Goal: Task Accomplishment & Management: Use online tool/utility

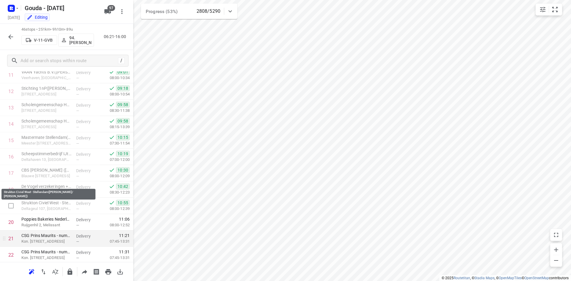
scroll to position [257, 0]
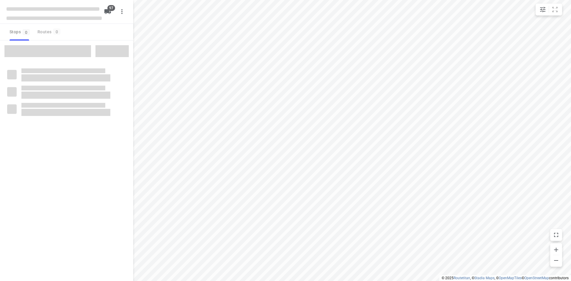
checkbox input "true"
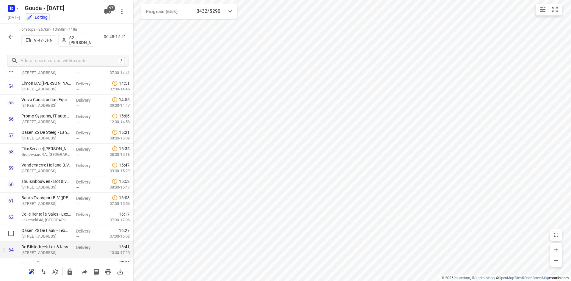
scroll to position [903, 0]
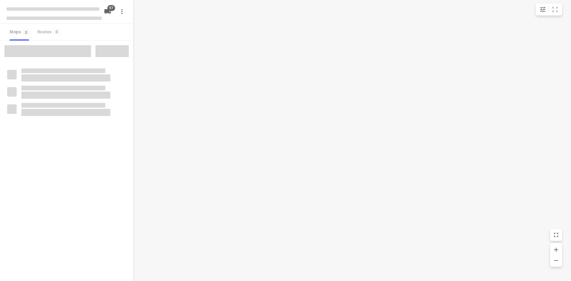
checkbox input "true"
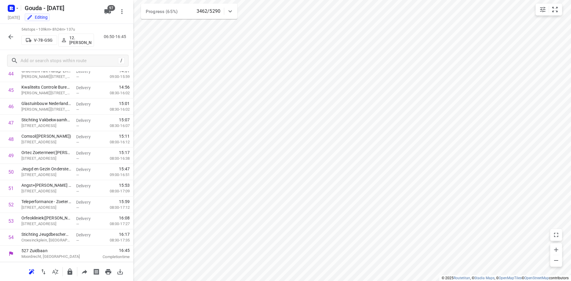
scroll to position [739, 0]
click at [13, 38] on icon "button" at bounding box center [10, 36] width 7 height 7
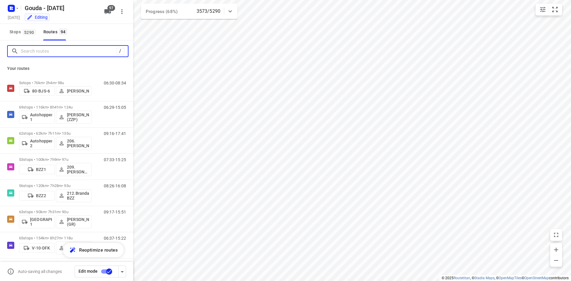
click at [42, 54] on input "Search routes" at bounding box center [68, 51] width 95 height 9
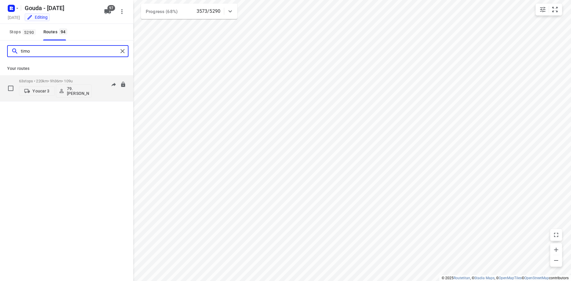
type input "timo"
click at [46, 81] on p "63 stops • 220km • 9h36m • 109u" at bounding box center [55, 81] width 73 height 4
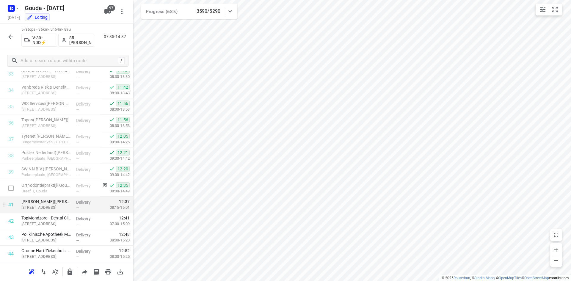
scroll to position [565, 0]
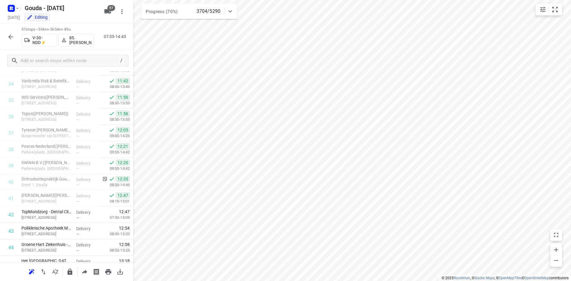
click at [13, 36] on icon "button" at bounding box center [10, 36] width 7 height 7
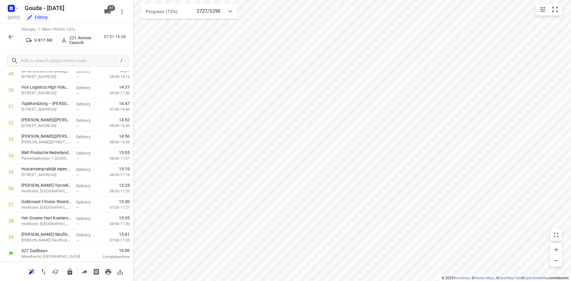
scroll to position [821, 0]
click at [12, 206] on input "checkbox" at bounding box center [11, 205] width 12 height 12
checkbox input "true"
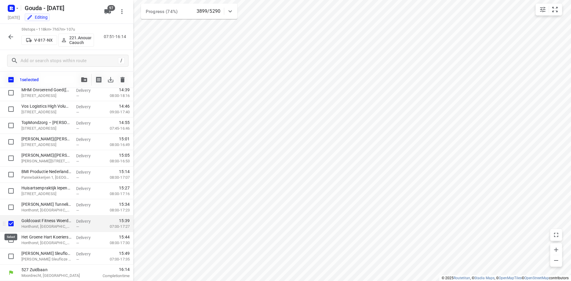
scroll to position [819, 0]
click at [12, 241] on input "checkbox" at bounding box center [11, 240] width 12 height 12
checkbox input "true"
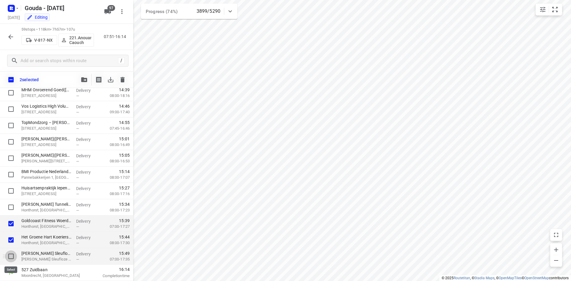
click at [12, 253] on input "checkbox" at bounding box center [11, 257] width 12 height 12
checkbox input "true"
click at [86, 81] on icon "button" at bounding box center [84, 79] width 6 height 5
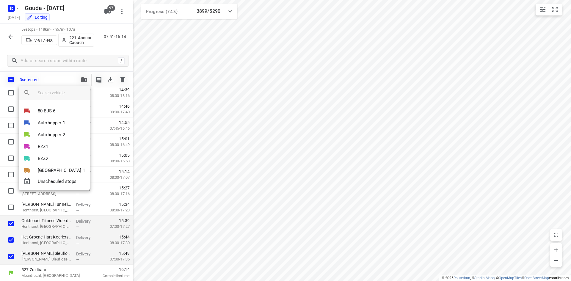
click at [57, 76] on div at bounding box center [285, 140] width 571 height 281
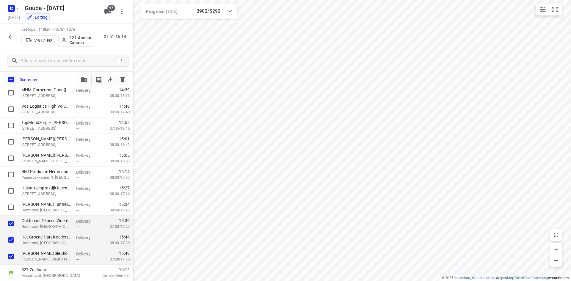
click at [10, 79] on div "80-BJS-6 Autohopper 1 Autohopper 2 BZZ1 BZZ2 Gemeente Rotterdam 1 V-10-DFK V-10…" at bounding box center [285, 140] width 571 height 281
click at [12, 79] on input "checkbox" at bounding box center [11, 79] width 12 height 12
checkbox input "true"
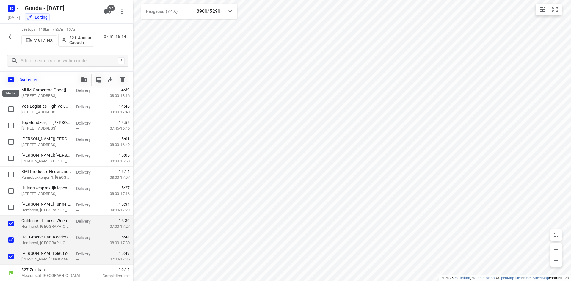
checkbox input "true"
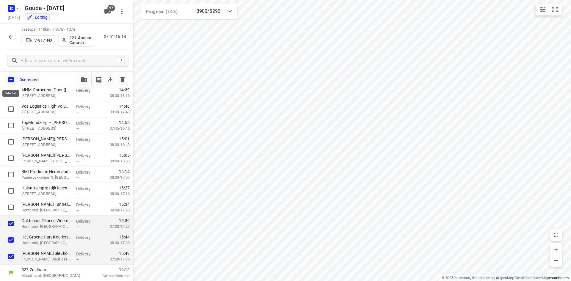
checkbox input "true"
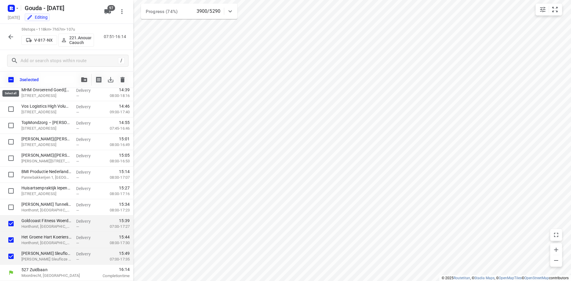
checkbox input "true"
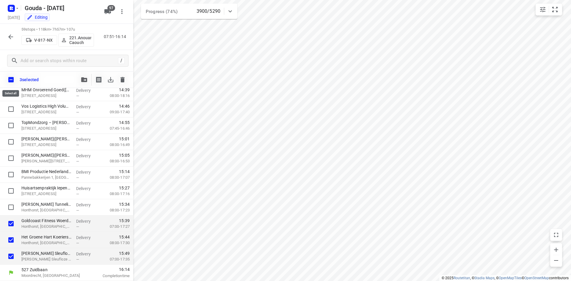
checkbox input "true"
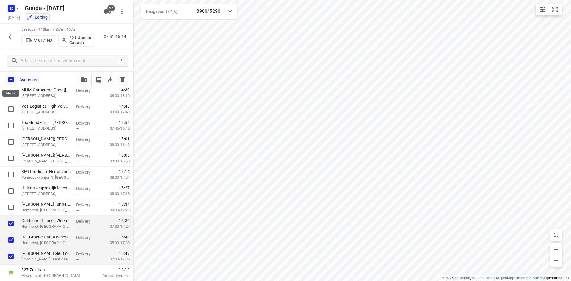
checkbox input "true"
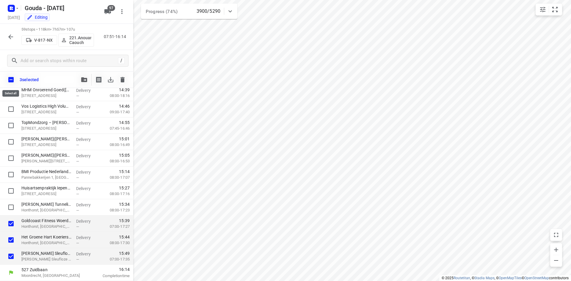
checkbox input "true"
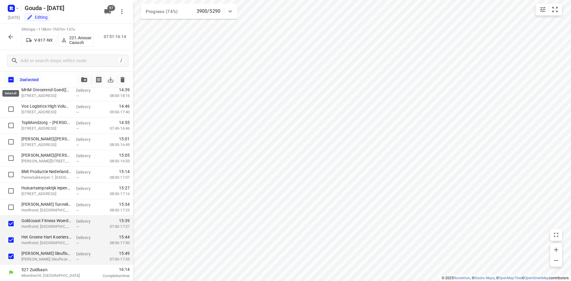
checkbox input "true"
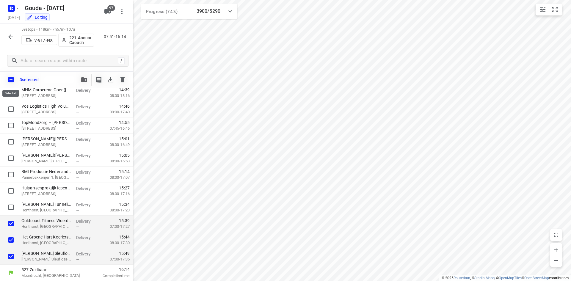
checkbox input "true"
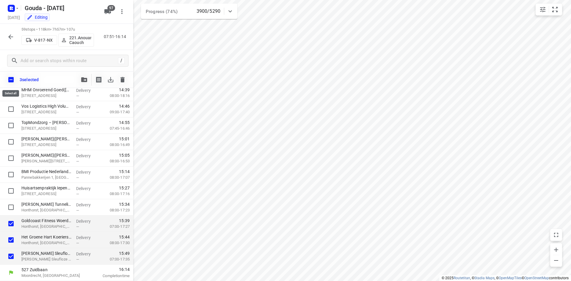
checkbox input "true"
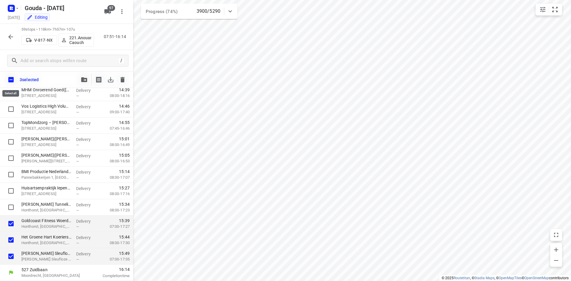
checkbox input "true"
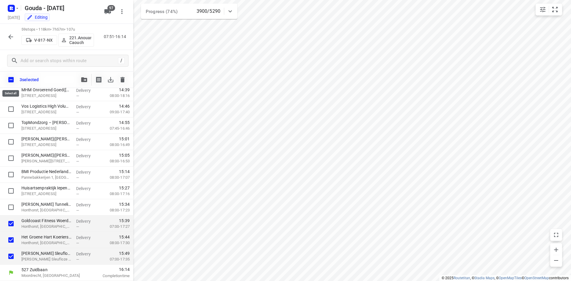
checkbox input "true"
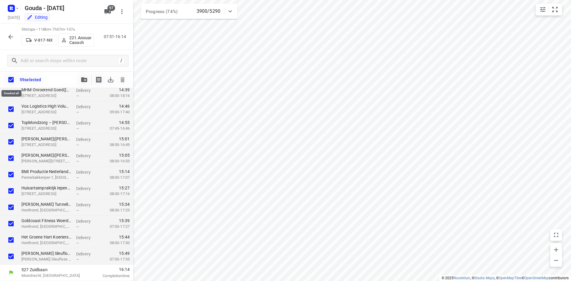
click at [12, 79] on input "checkbox" at bounding box center [11, 79] width 12 height 12
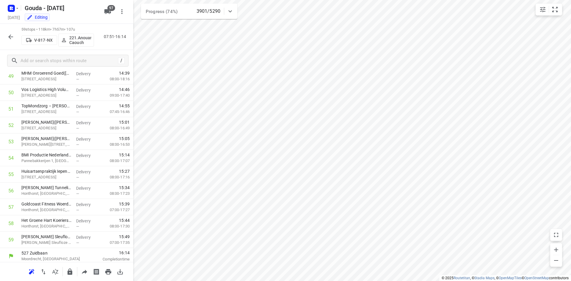
click at [10, 37] on icon "button" at bounding box center [10, 37] width 5 height 5
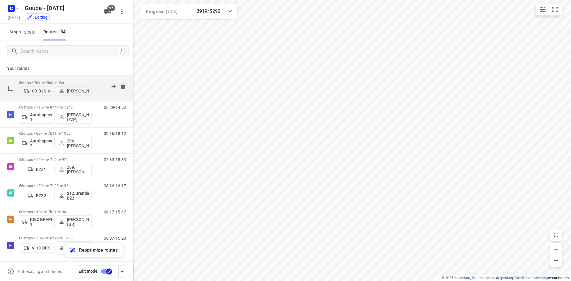
drag, startPoint x: 99, startPoint y: 90, endPoint x: 103, endPoint y: 101, distance: 11.9
click at [99, 90] on div "06:30-08:34" at bounding box center [111, 90] width 30 height 18
click at [79, 82] on p "5 stops • 76km • 2h4m • 98u" at bounding box center [55, 83] width 73 height 4
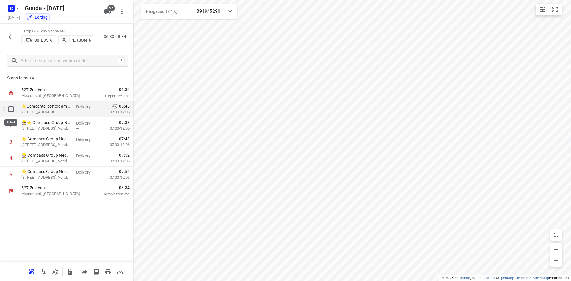
click at [14, 109] on input "checkbox" at bounding box center [11, 109] width 12 height 12
checkbox input "true"
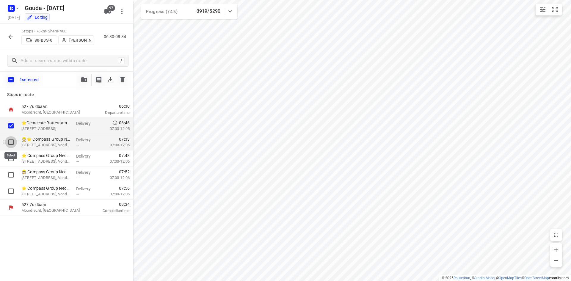
click at [13, 138] on input "checkbox" at bounding box center [11, 142] width 12 height 12
checkbox input "true"
click at [12, 155] on input "checkbox" at bounding box center [11, 159] width 12 height 12
checkbox input "true"
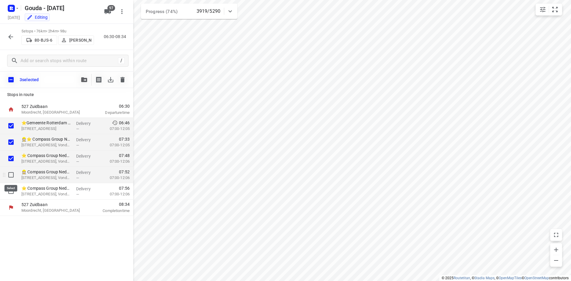
click at [13, 173] on input "checkbox" at bounding box center [11, 175] width 12 height 12
checkbox input "true"
click at [13, 190] on input "checkbox" at bounding box center [11, 191] width 12 height 12
checkbox input "true"
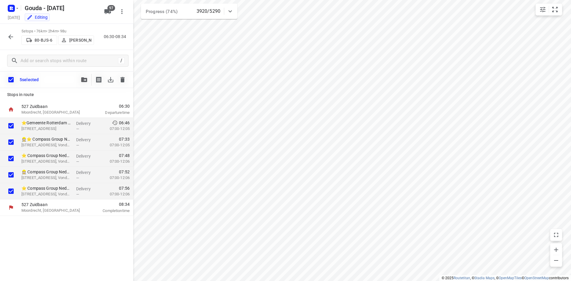
click at [82, 79] on icon "button" at bounding box center [84, 79] width 6 height 5
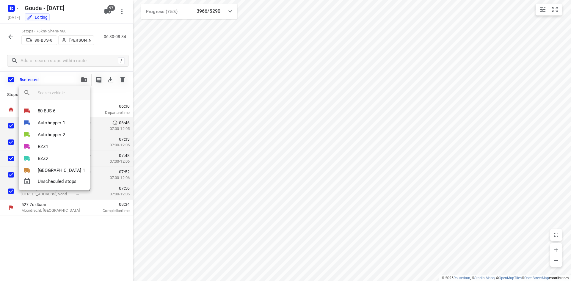
drag, startPoint x: 100, startPoint y: 103, endPoint x: 94, endPoint y: 101, distance: 5.6
click at [100, 103] on div at bounding box center [285, 140] width 571 height 281
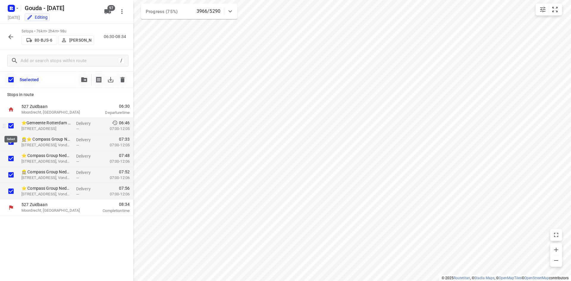
click at [12, 127] on input "checkbox" at bounding box center [11, 126] width 12 height 12
checkbox input "false"
click at [12, 141] on input "checkbox" at bounding box center [11, 142] width 12 height 12
checkbox input "false"
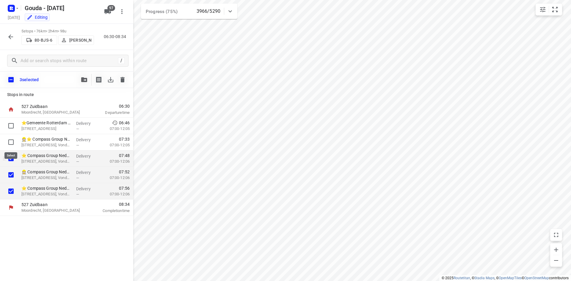
click at [11, 155] on input "checkbox" at bounding box center [11, 159] width 12 height 12
checkbox input "false"
click at [12, 173] on input "checkbox" at bounding box center [11, 175] width 12 height 12
checkbox input "false"
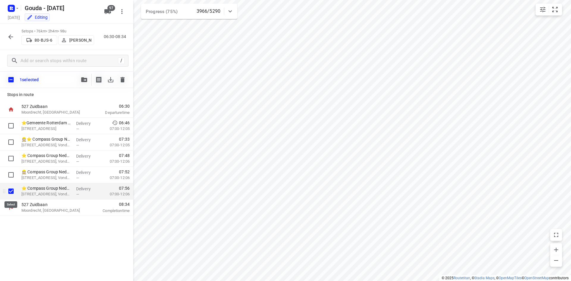
click at [10, 188] on input "checkbox" at bounding box center [11, 191] width 12 height 12
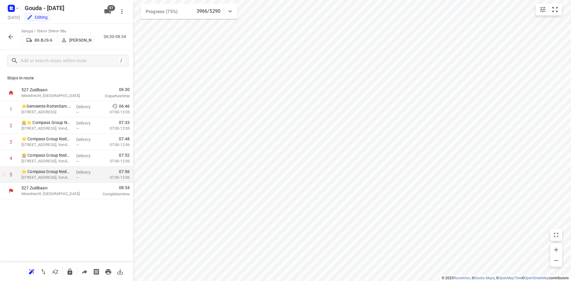
click at [12, 35] on icon "button" at bounding box center [10, 36] width 7 height 7
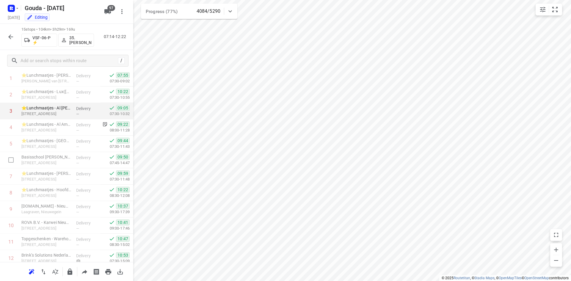
scroll to position [0, 0]
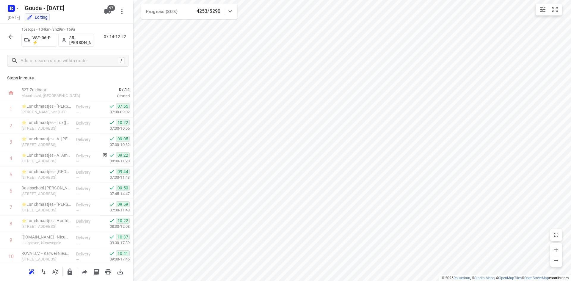
click at [15, 35] on button "button" at bounding box center [11, 37] width 12 height 12
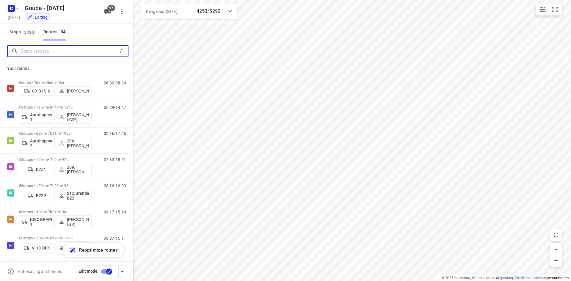
drag, startPoint x: 42, startPoint y: 54, endPoint x: 44, endPoint y: 51, distance: 3.4
click at [43, 52] on input "Search routes" at bounding box center [69, 51] width 97 height 9
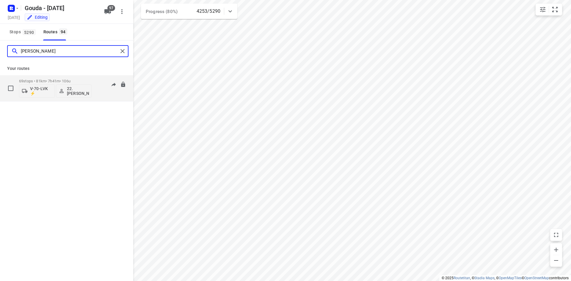
type input "alicia"
click at [65, 80] on p "69 stops • 81km • 7h41m • 106u" at bounding box center [55, 81] width 73 height 4
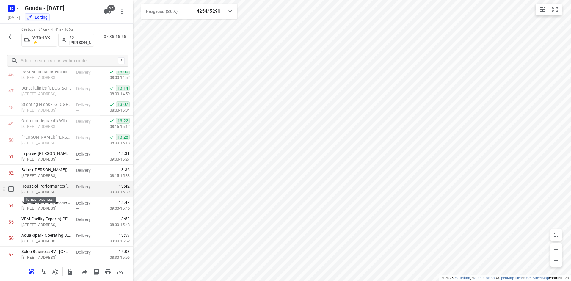
scroll to position [774, 0]
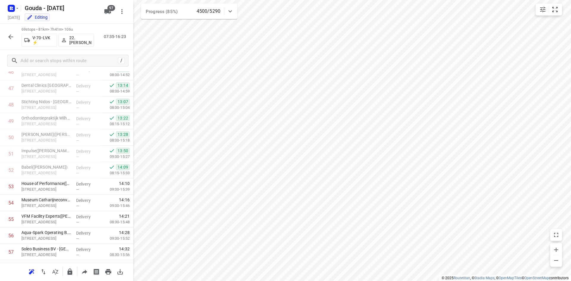
click at [10, 36] on icon "button" at bounding box center [10, 36] width 7 height 7
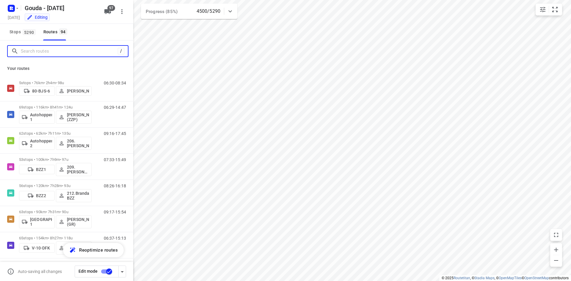
click at [45, 53] on input "Search routes" at bounding box center [69, 51] width 97 height 9
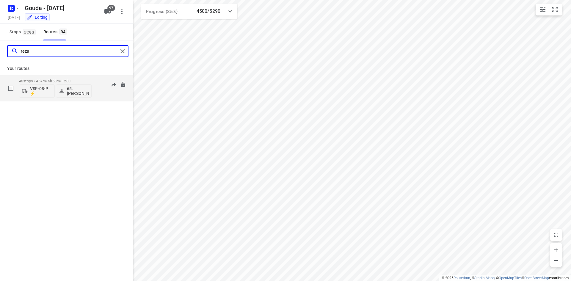
type input "reza"
click at [56, 77] on div "43 stops • 45km • 5h58m • 128u VSF-08-P ⚡ 65. Reza Amini" at bounding box center [55, 88] width 73 height 25
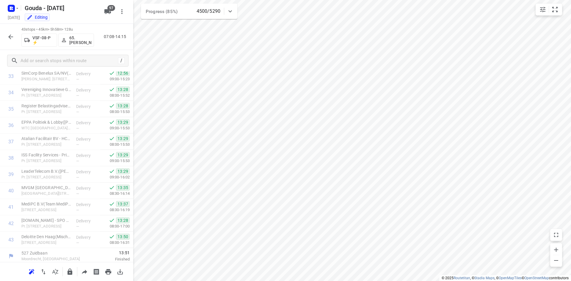
scroll to position [559, 0]
click at [20, 10] on div "Gouda - [DATE]" at bounding box center [52, 7] width 95 height 11
click at [17, 10] on icon "button" at bounding box center [17, 8] width 5 height 5
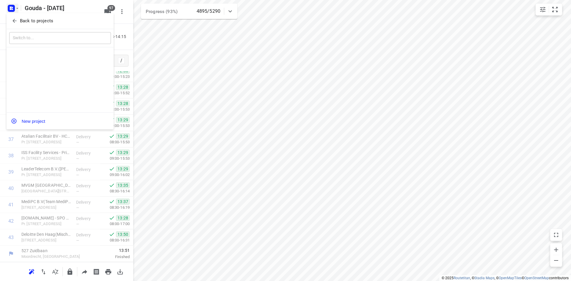
click at [28, 20] on p "Back to projects" at bounding box center [36, 21] width 33 height 7
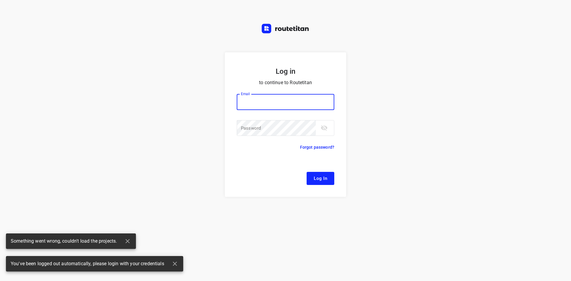
type input "remco@fruitopjewerk.nl"
click at [317, 175] on span "Log In" at bounding box center [320, 179] width 13 height 8
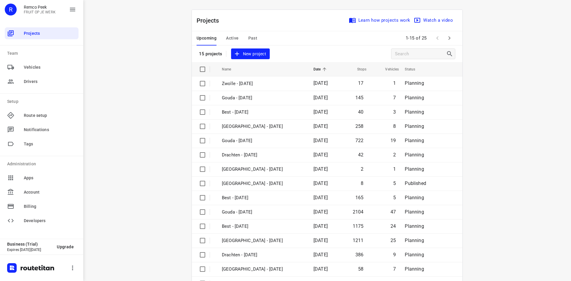
click at [233, 36] on span "Active" at bounding box center [232, 38] width 12 height 7
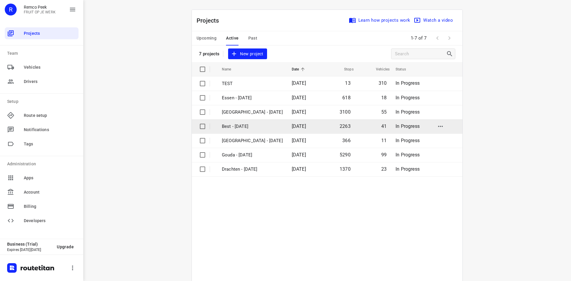
click at [241, 128] on p "Best - [DATE]" at bounding box center [252, 126] width 61 height 7
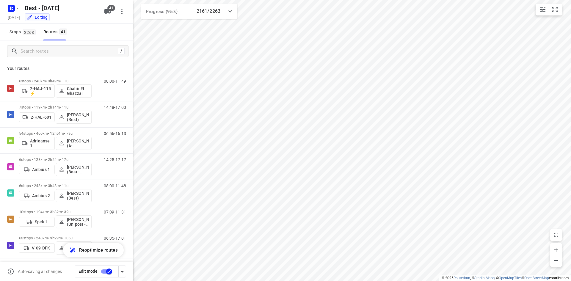
checkbox input "true"
click at [87, 54] on input "Search routes" at bounding box center [68, 51] width 95 height 9
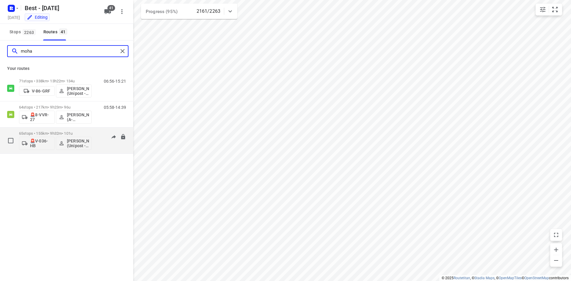
type input "moha"
click at [90, 132] on p "65 stops • 155km • 9h32m • 101u" at bounding box center [55, 133] width 73 height 4
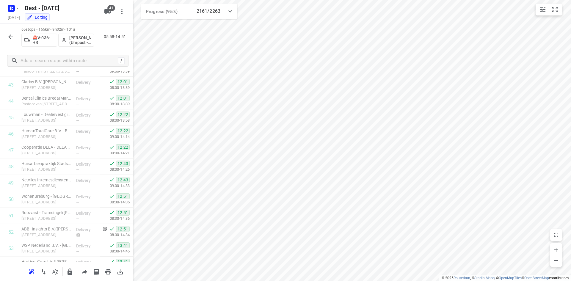
scroll to position [756, 0]
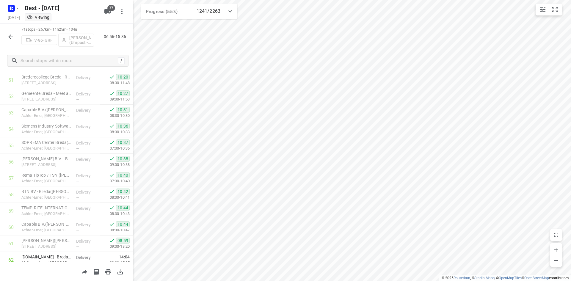
scroll to position [1017, 0]
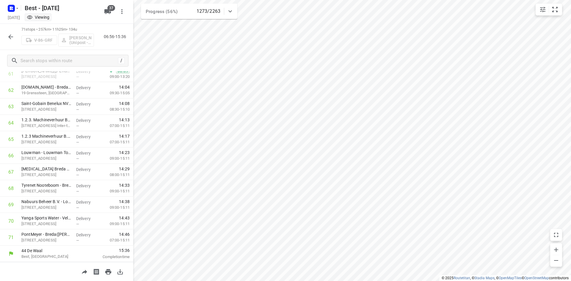
click at [11, 41] on button "button" at bounding box center [11, 37] width 12 height 12
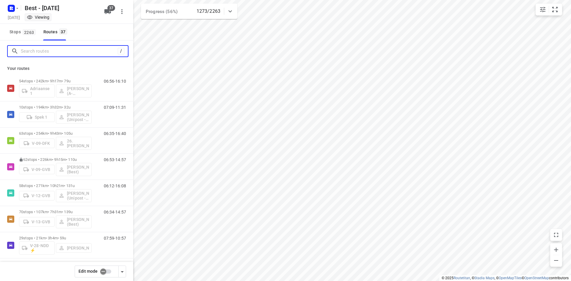
click at [53, 52] on input "Search routes" at bounding box center [69, 51] width 97 height 9
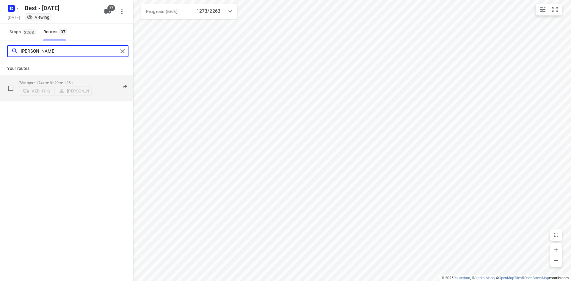
type input "lisa"
click at [63, 81] on p "73 stops • 174km • 9h29m • 125u" at bounding box center [55, 83] width 73 height 4
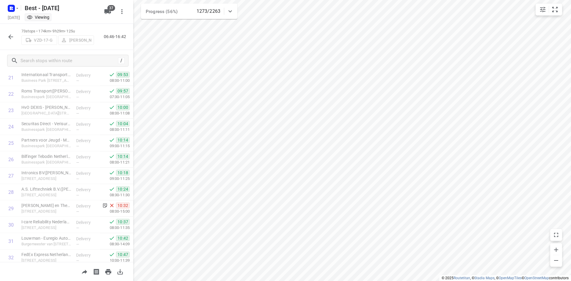
scroll to position [367, 0]
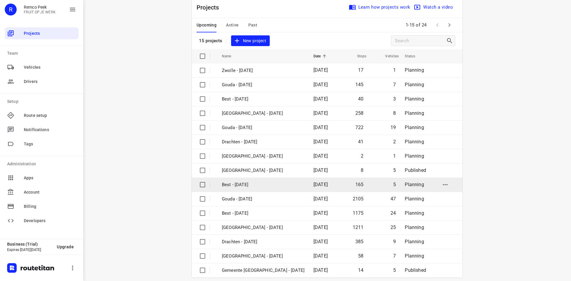
scroll to position [20, 0]
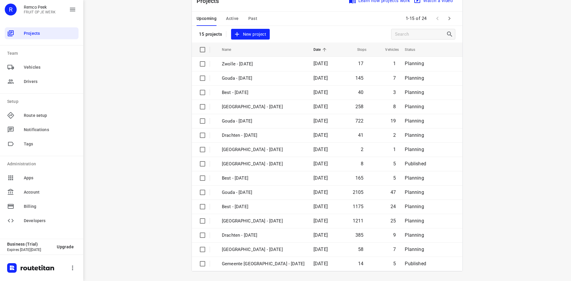
click at [448, 21] on icon "button" at bounding box center [449, 18] width 7 height 7
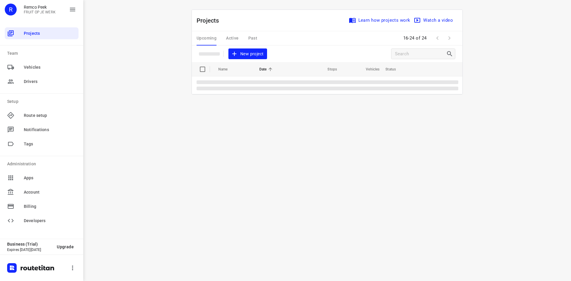
scroll to position [0, 0]
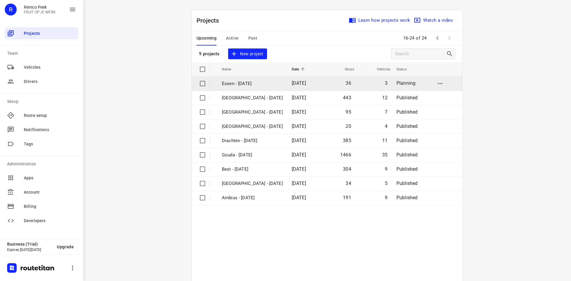
click at [250, 85] on p "Essen - [DATE]" at bounding box center [252, 83] width 61 height 7
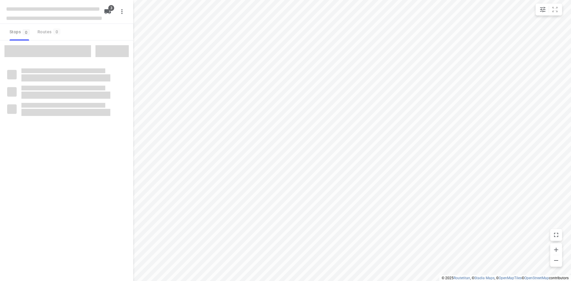
checkbox input "true"
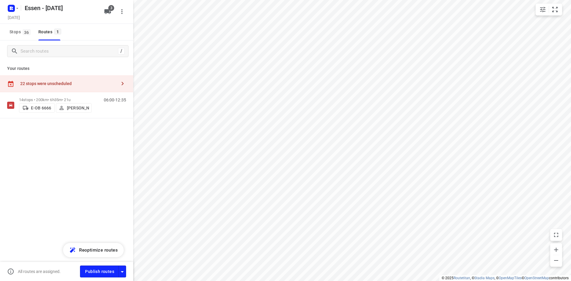
click at [71, 78] on div "22 stops were unscheduled" at bounding box center [66, 83] width 133 height 17
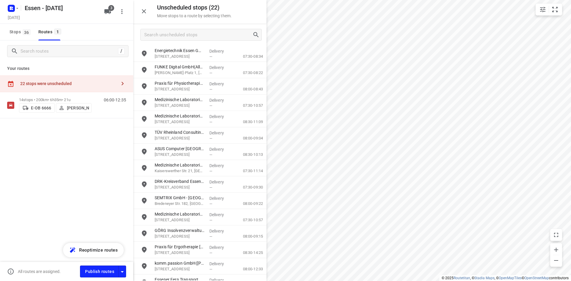
click at [145, 13] on icon "button" at bounding box center [143, 11] width 7 height 7
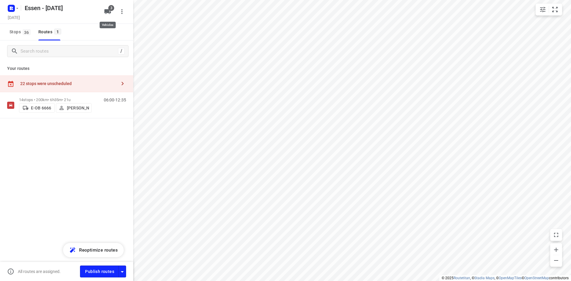
click at [111, 12] on icon "button" at bounding box center [107, 11] width 7 height 5
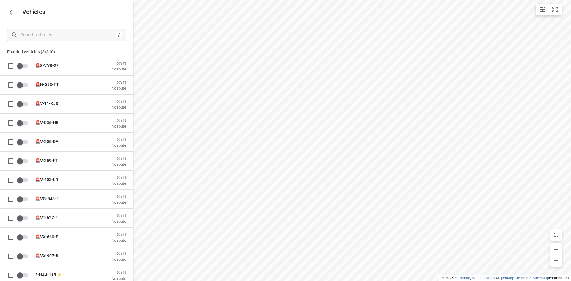
click at [23, 5] on div "Vehicles" at bounding box center [66, 12] width 133 height 24
click at [8, 13] on icon "button" at bounding box center [11, 12] width 7 height 7
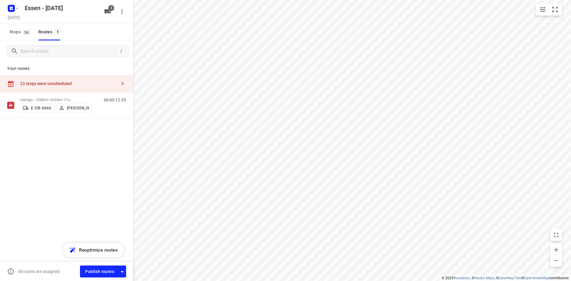
click at [43, 80] on div "22 stops were unscheduled" at bounding box center [66, 83] width 133 height 17
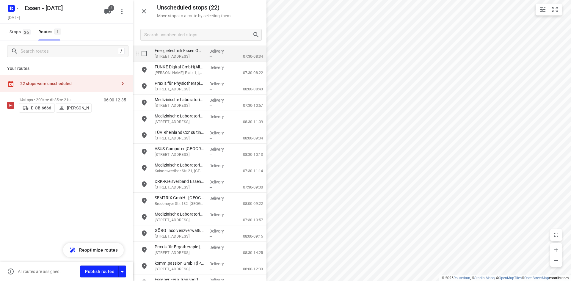
click at [147, 51] on input "grid" at bounding box center [144, 54] width 12 height 12
checkbox input "true"
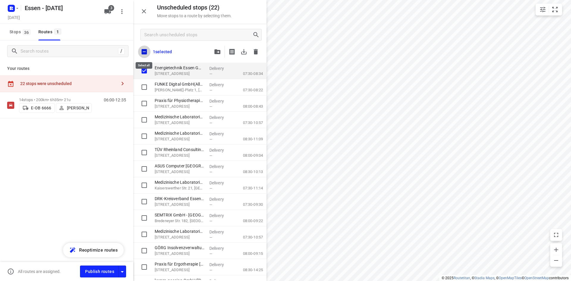
click at [147, 52] on input "checkbox" at bounding box center [144, 52] width 12 height 12
checkbox input "true"
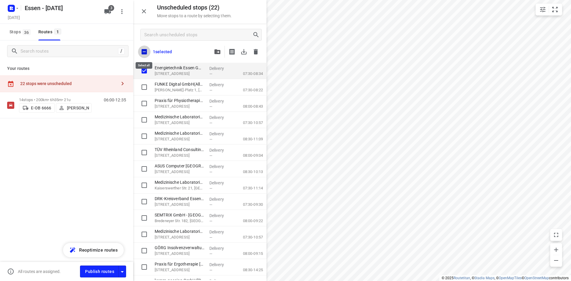
checkbox input "true"
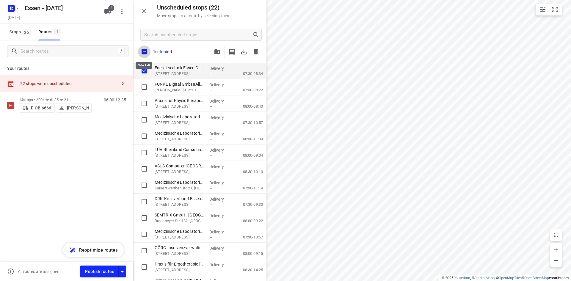
checkbox input "true"
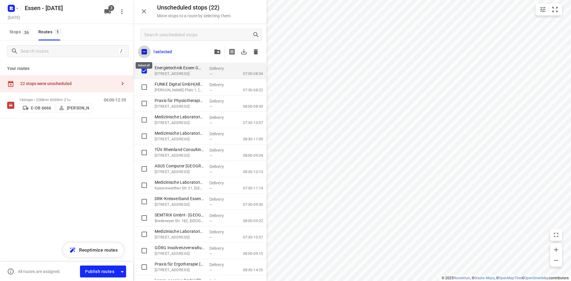
checkbox input "true"
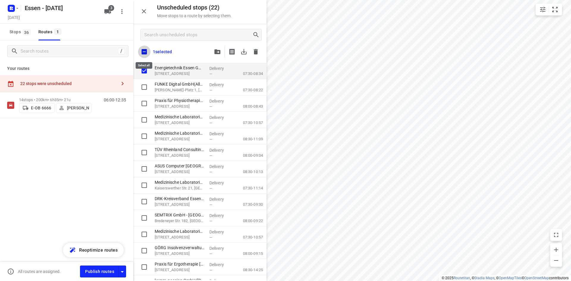
checkbox input "true"
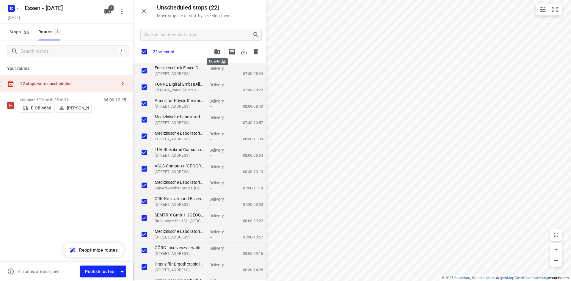
click at [214, 52] on button "button" at bounding box center [218, 52] width 12 height 12
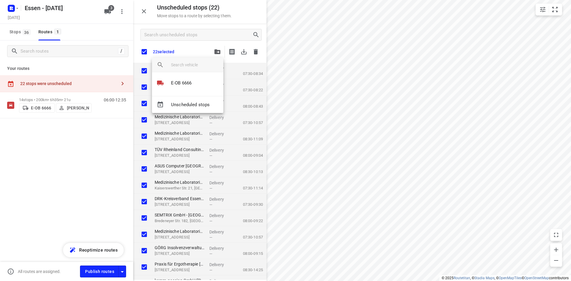
click at [193, 46] on div at bounding box center [285, 140] width 571 height 281
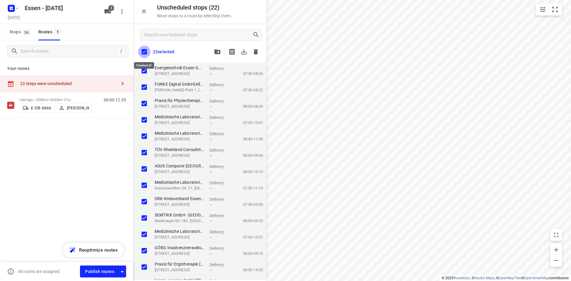
click at [145, 50] on input "checkbox" at bounding box center [144, 52] width 12 height 12
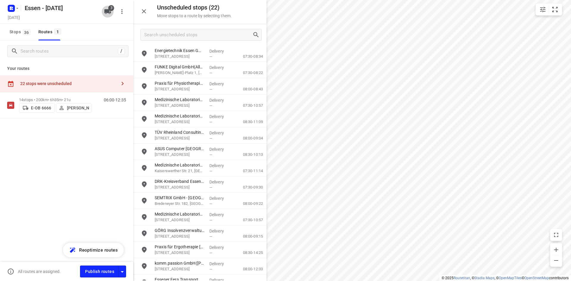
click at [107, 12] on icon "button" at bounding box center [107, 11] width 7 height 5
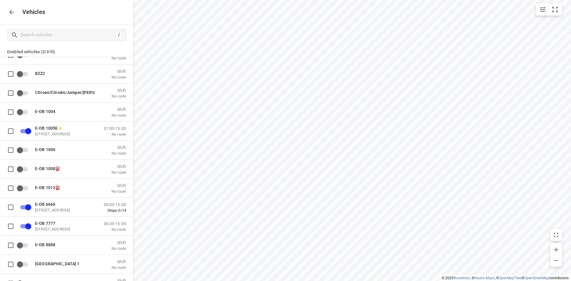
scroll to position [705, 0]
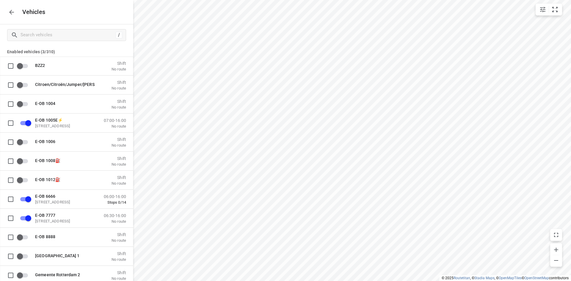
click at [13, 14] on icon "button" at bounding box center [11, 12] width 7 height 7
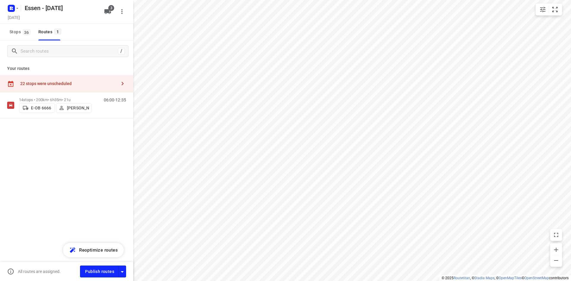
click at [94, 91] on div "22 stops were unscheduled" at bounding box center [66, 83] width 133 height 17
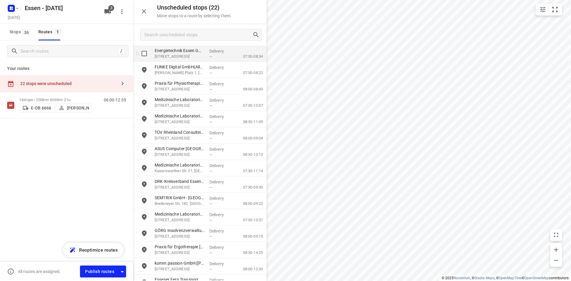
click at [144, 52] on input "grid" at bounding box center [144, 54] width 12 height 12
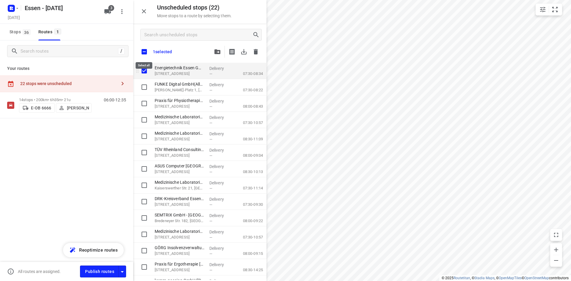
checkbox input "true"
click at [145, 51] on input "checkbox" at bounding box center [144, 52] width 12 height 12
checkbox input "true"
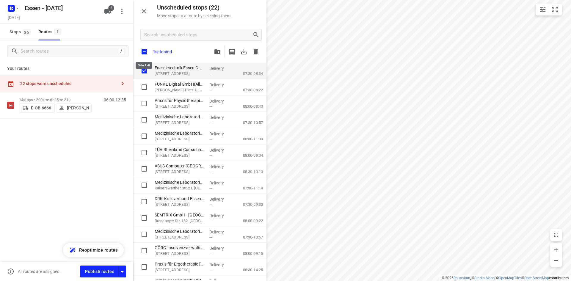
checkbox input "true"
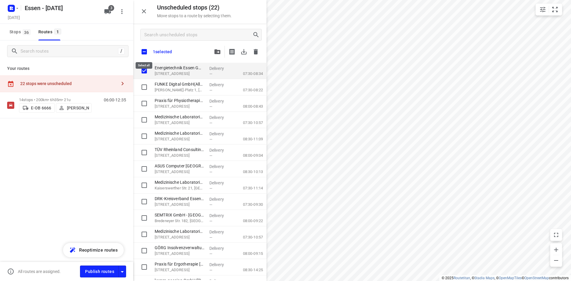
checkbox input "true"
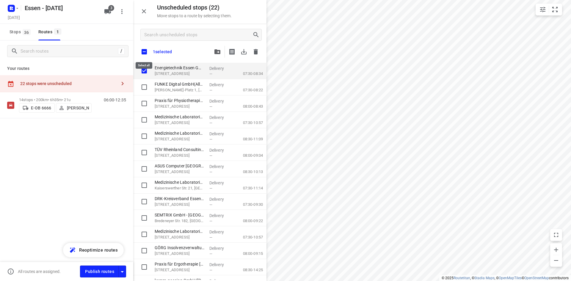
checkbox input "true"
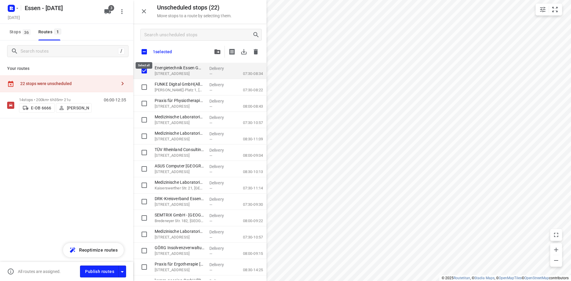
checkbox input "true"
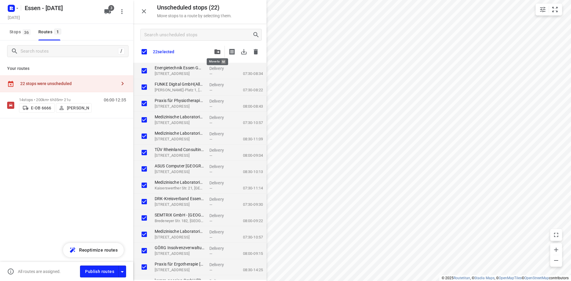
click at [216, 51] on icon "button" at bounding box center [218, 51] width 6 height 5
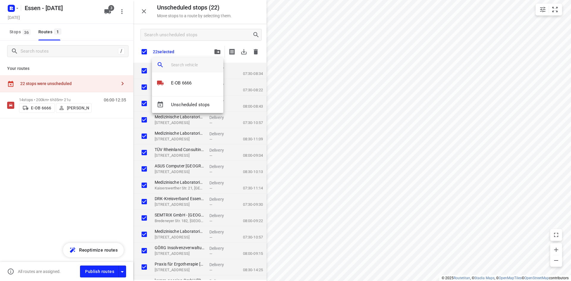
click at [186, 68] on input "search vehicle" at bounding box center [195, 64] width 48 height 9
type input "E"
click at [159, 48] on div at bounding box center [285, 140] width 571 height 281
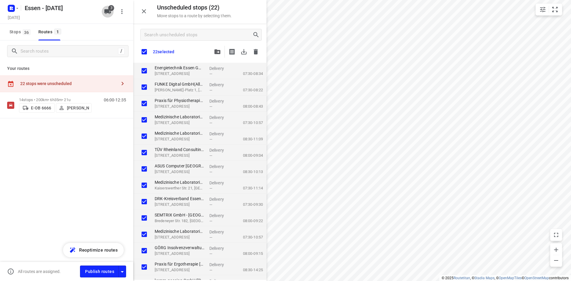
click at [105, 10] on icon "button" at bounding box center [107, 11] width 7 height 5
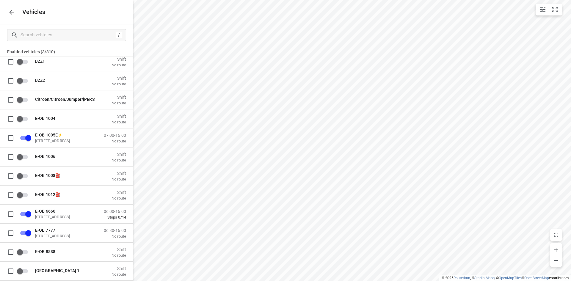
scroll to position [714, 0]
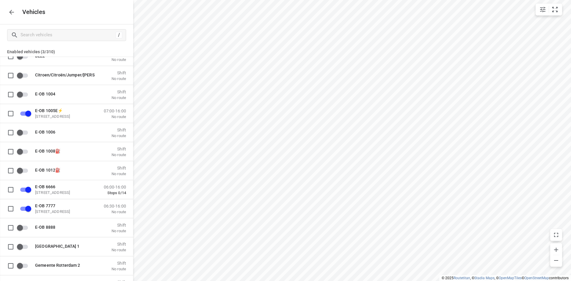
click at [13, 14] on icon "button" at bounding box center [11, 12] width 7 height 7
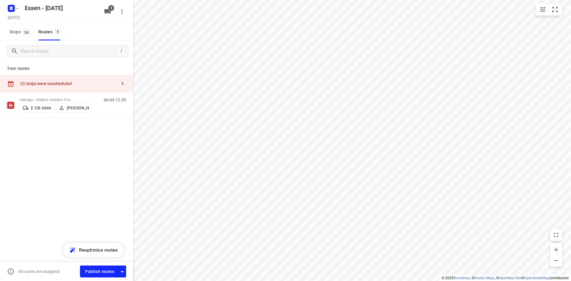
click at [75, 77] on div "22 stops were unscheduled" at bounding box center [66, 83] width 133 height 17
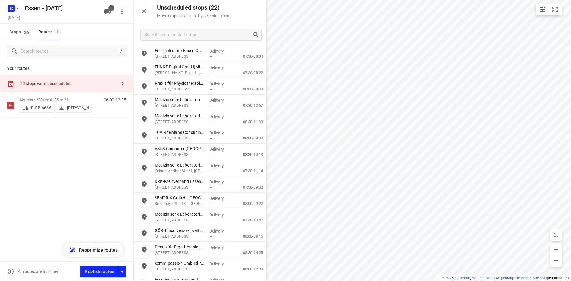
click at [91, 64] on div "Your routes 22 stops were unscheduled 14 stops • 200km • 6h35m • 21u E-OB 6666 …" at bounding box center [66, 111] width 133 height 98
click at [146, 54] on input "grid" at bounding box center [144, 54] width 12 height 12
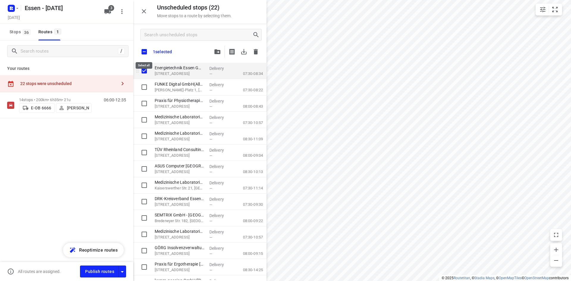
checkbox input "true"
click at [145, 53] on input "checkbox" at bounding box center [144, 52] width 12 height 12
checkbox input "true"
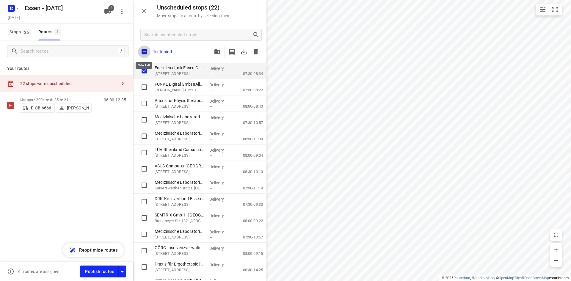
checkbox input "true"
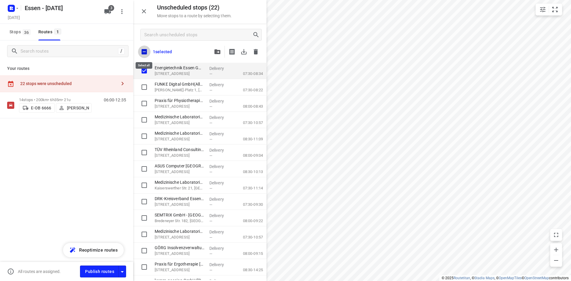
checkbox input "true"
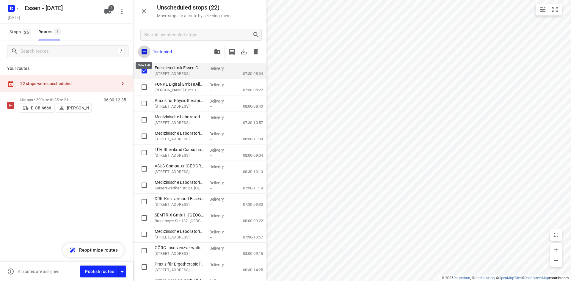
checkbox input "true"
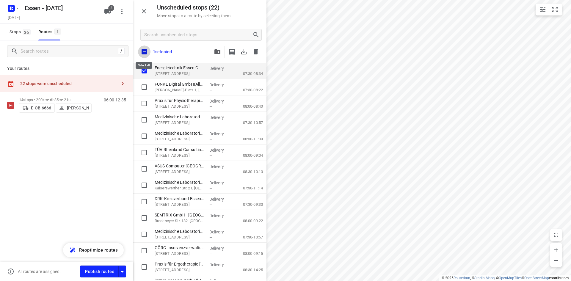
checkbox input "true"
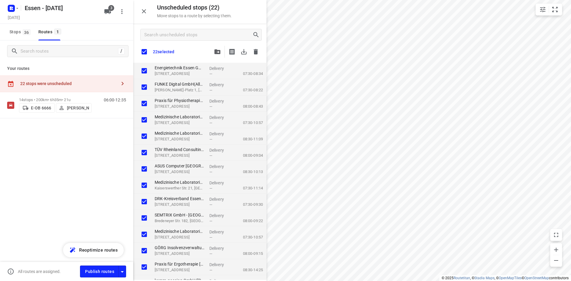
click at [213, 54] on button "button" at bounding box center [218, 52] width 12 height 12
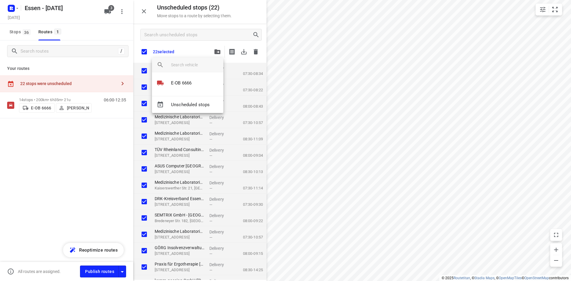
click at [189, 46] on div at bounding box center [285, 140] width 571 height 281
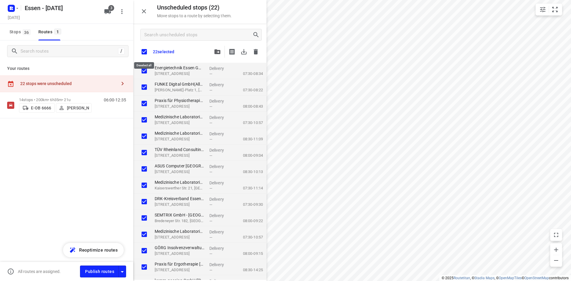
click at [145, 51] on input "checkbox" at bounding box center [144, 52] width 12 height 12
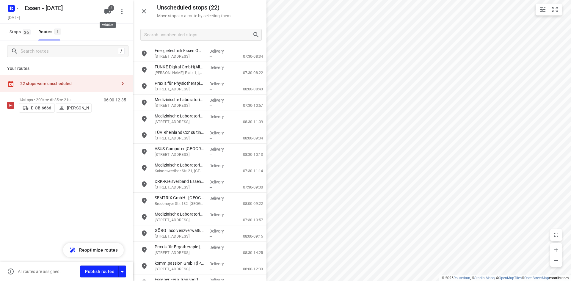
click at [108, 11] on icon "button" at bounding box center [107, 11] width 7 height 5
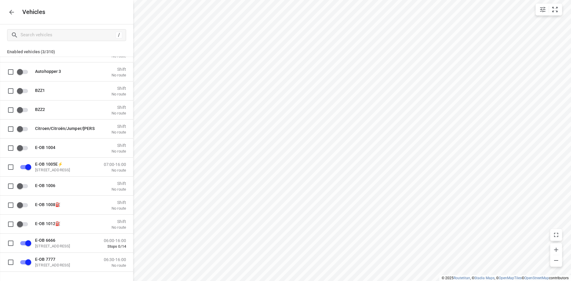
scroll to position [625, 0]
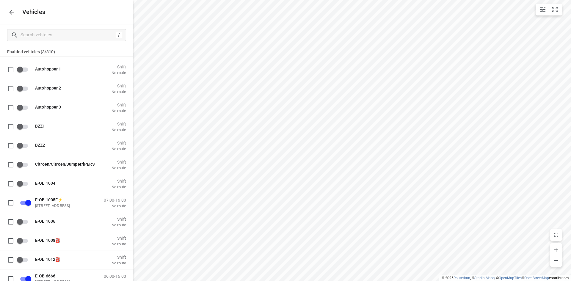
click at [10, 12] on icon "button" at bounding box center [11, 12] width 5 height 5
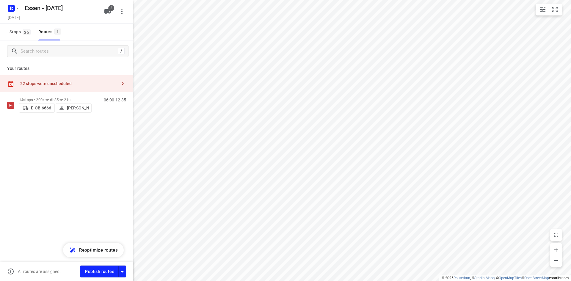
click at [33, 83] on div "22 stops were unscheduled" at bounding box center [68, 83] width 96 height 5
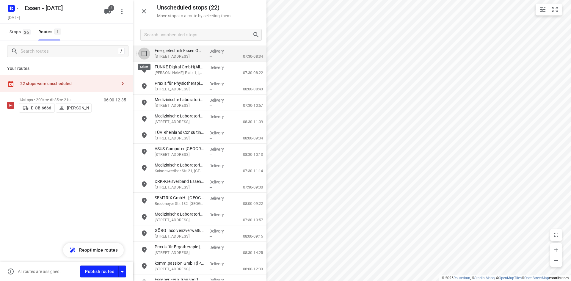
click at [146, 52] on input "grid" at bounding box center [144, 54] width 12 height 12
checkbox input "true"
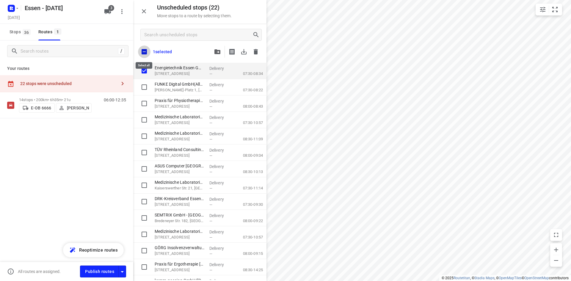
click at [143, 49] on input "checkbox" at bounding box center [144, 52] width 12 height 12
checkbox input "true"
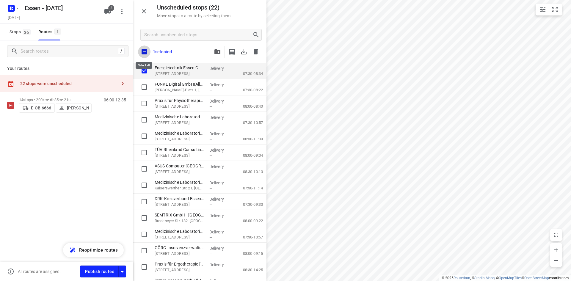
checkbox input "true"
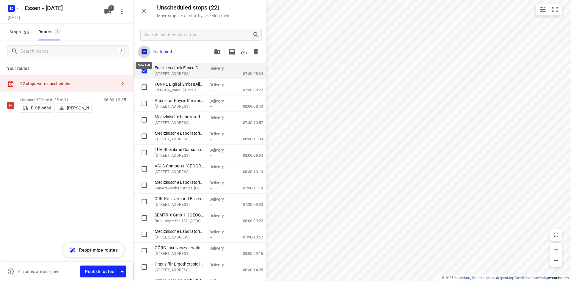
checkbox input "true"
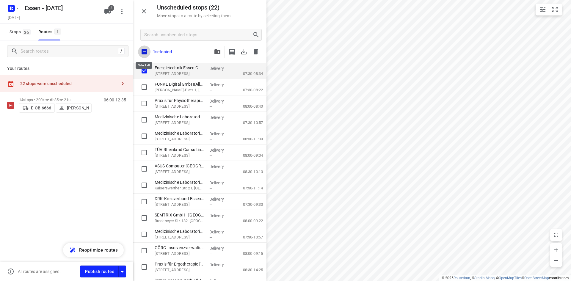
checkbox input "true"
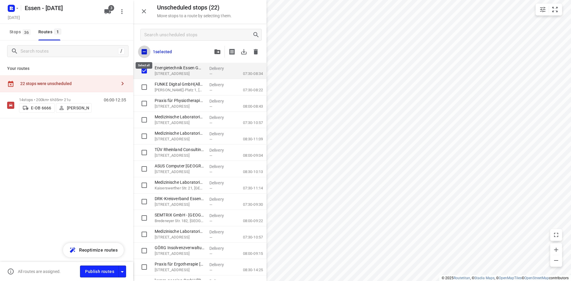
checkbox input "true"
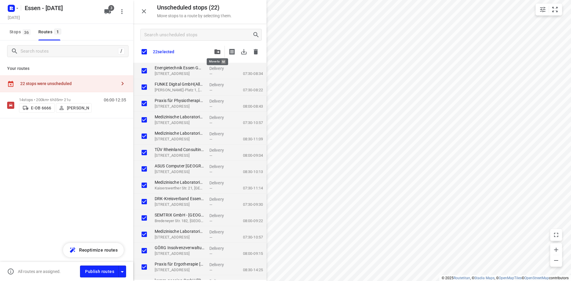
click at [215, 52] on icon "button" at bounding box center [218, 51] width 6 height 5
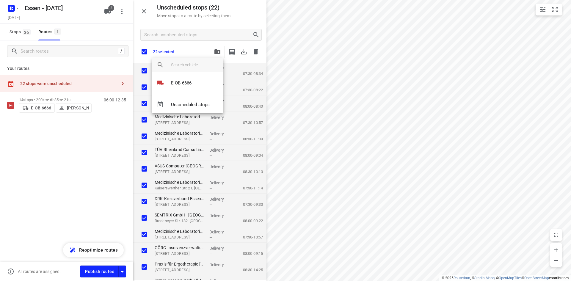
click at [179, 61] on div at bounding box center [197, 65] width 52 height 14
click at [181, 63] on input "search vehicle" at bounding box center [195, 64] width 48 height 9
click at [182, 65] on input "search vehicle" at bounding box center [195, 64] width 48 height 9
click at [178, 67] on input "search vehicle" at bounding box center [195, 64] width 48 height 9
type input "E"
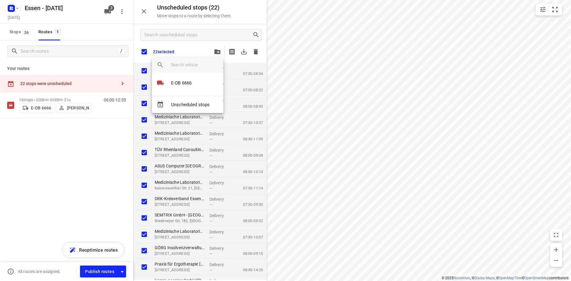
drag, startPoint x: 189, startPoint y: 51, endPoint x: 170, endPoint y: 48, distance: 19.1
click at [190, 51] on div at bounding box center [285, 140] width 571 height 281
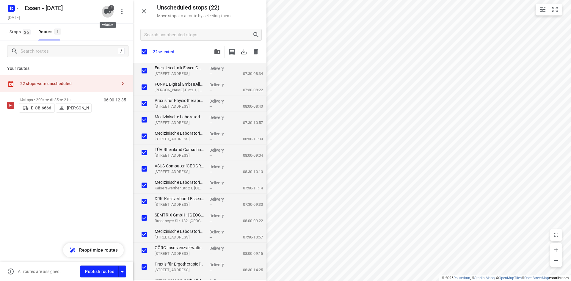
drag, startPoint x: 103, startPoint y: 9, endPoint x: 106, endPoint y: 24, distance: 14.5
click at [103, 9] on button "3" at bounding box center [108, 12] width 12 height 12
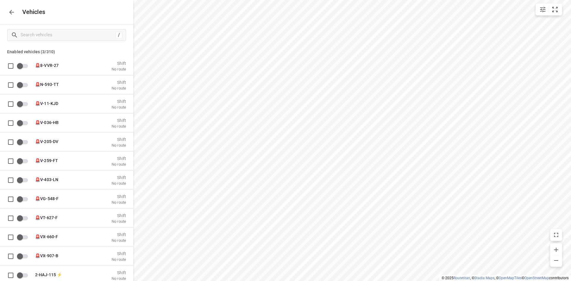
click at [9, 15] on icon "button" at bounding box center [11, 12] width 7 height 7
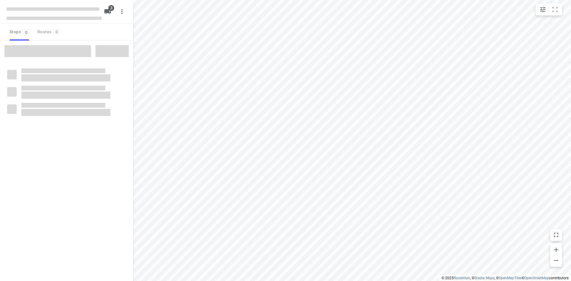
checkbox input "true"
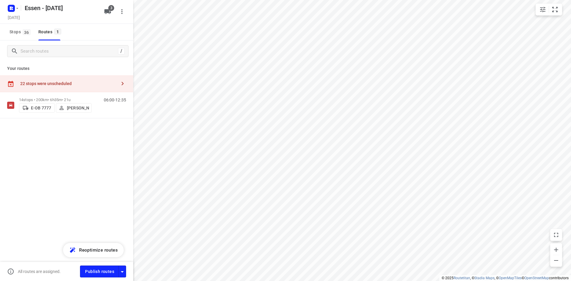
drag, startPoint x: 60, startPoint y: 134, endPoint x: 68, endPoint y: 120, distance: 16.7
click at [60, 134] on div "14 stops • 200km • 6h35m • [DATE] E-OB 7777 [PERSON_NAME] 06:00-12:35" at bounding box center [66, 126] width 133 height 68
click at [76, 65] on div "Your routes 22 stops were unscheduled 14 stops • 200km • 6h35m • [DATE] E-OB 77…" at bounding box center [66, 111] width 133 height 98
click at [47, 82] on div "22 stops were unscheduled" at bounding box center [68, 83] width 96 height 5
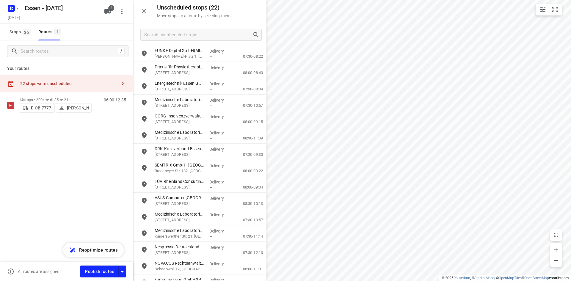
click at [53, 69] on p "Your routes" at bounding box center [66, 68] width 119 height 6
click at [143, 12] on icon "button" at bounding box center [144, 11] width 4 height 4
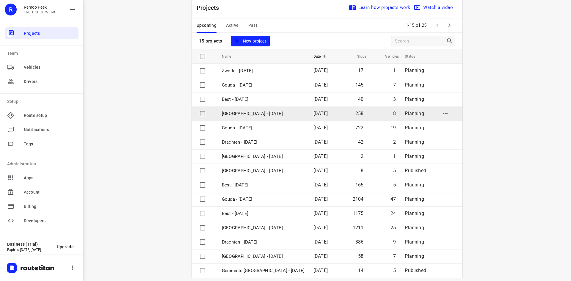
scroll to position [20, 0]
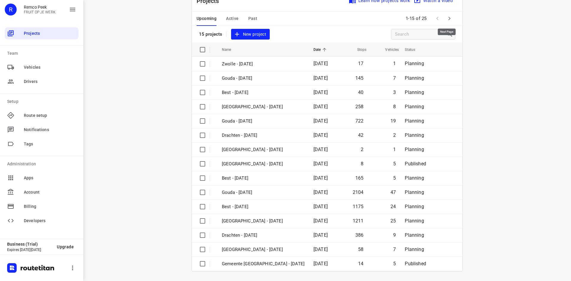
click at [447, 21] on icon "button" at bounding box center [449, 18] width 7 height 7
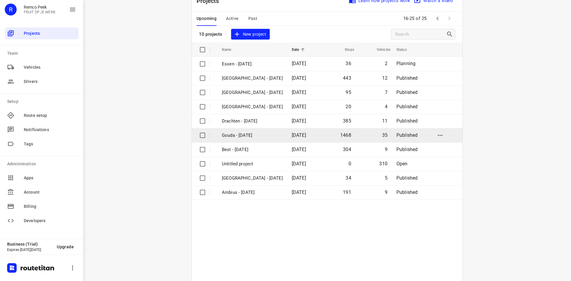
click at [250, 134] on p "Gouda - [DATE]" at bounding box center [252, 135] width 61 height 7
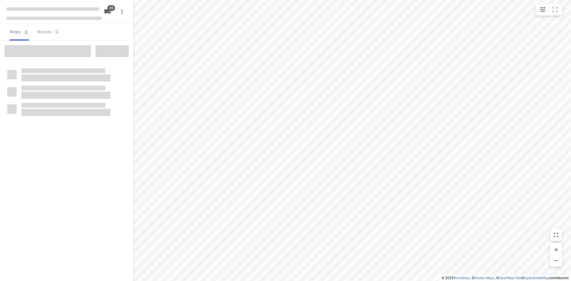
checkbox input "true"
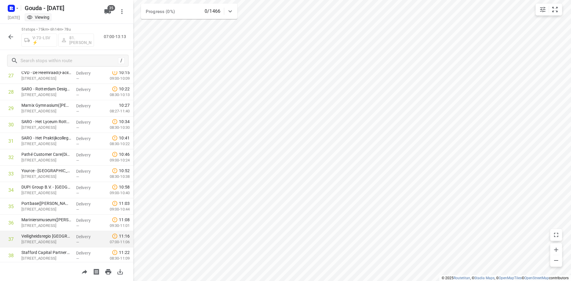
scroll to position [707, 0]
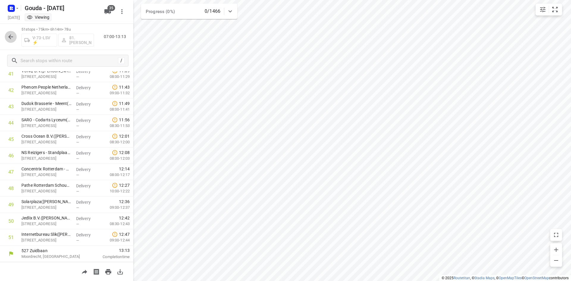
click at [11, 31] on button "button" at bounding box center [11, 37] width 12 height 12
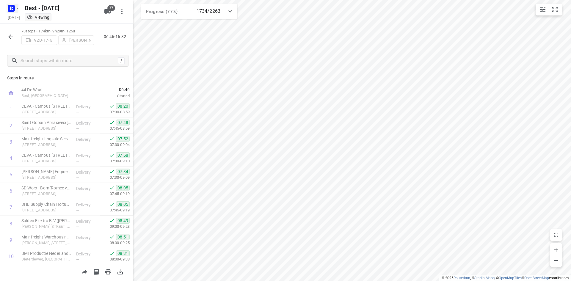
scroll to position [367, 0]
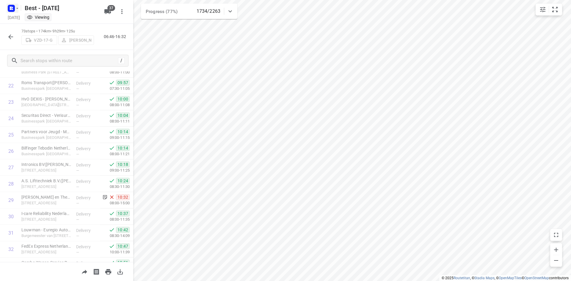
click at [9, 6] on rect "button" at bounding box center [11, 8] width 7 height 7
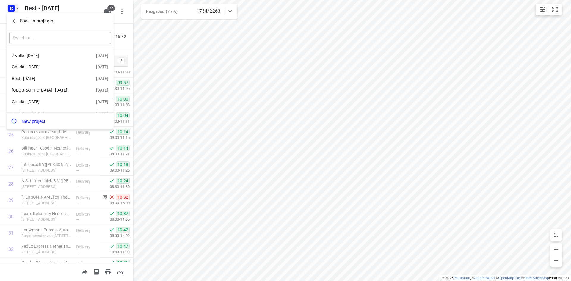
click at [34, 19] on p "Back to projects" at bounding box center [36, 21] width 33 height 7
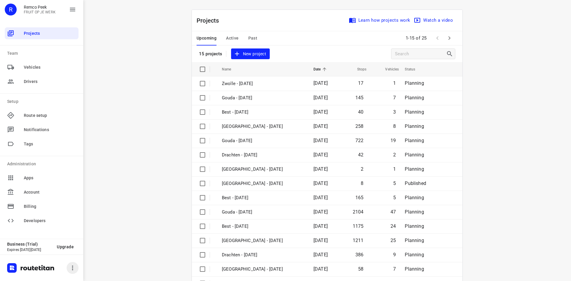
click at [73, 269] on icon "button" at bounding box center [72, 268] width 7 height 7
click at [133, 263] on div at bounding box center [285, 140] width 571 height 281
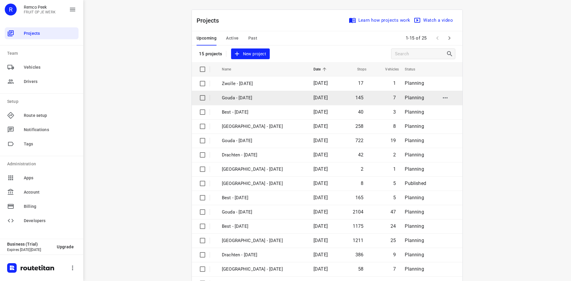
click at [240, 96] on p "Gouda - [DATE]" at bounding box center [263, 98] width 83 height 7
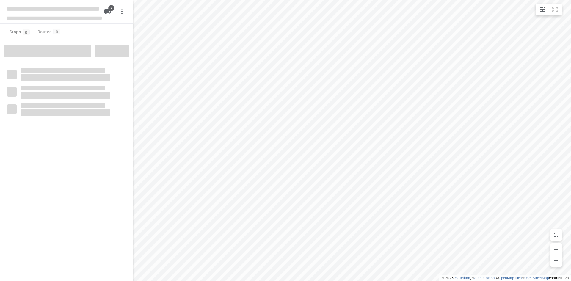
checkbox input "true"
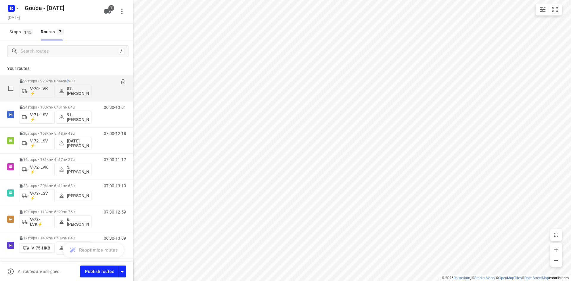
click at [71, 78] on div "29 stops • 228km • 8h44m • 93u V-70-LVK ⚡ 57. [PERSON_NAME]" at bounding box center [55, 88] width 73 height 25
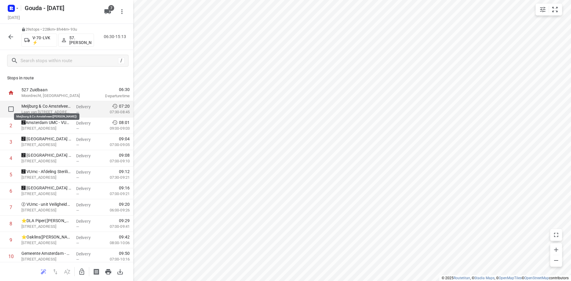
drag, startPoint x: 39, startPoint y: 108, endPoint x: 18, endPoint y: 107, distance: 21.7
click at [40, 108] on p "Meijburg & Co Amstelveen([PERSON_NAME])" at bounding box center [46, 106] width 50 height 6
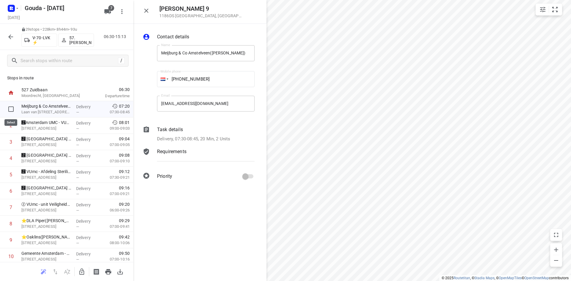
click at [10, 107] on input "checkbox" at bounding box center [11, 109] width 12 height 12
checkbox input "true"
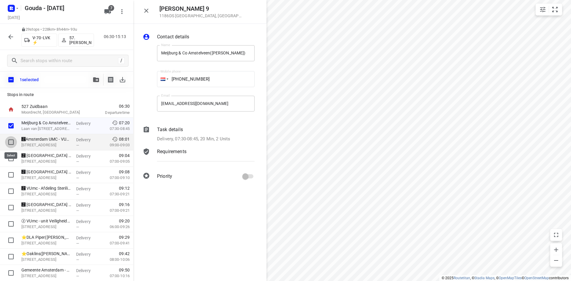
click at [12, 141] on input "checkbox" at bounding box center [11, 142] width 12 height 12
checkbox input "true"
click at [93, 80] on span "button" at bounding box center [96, 79] width 7 height 5
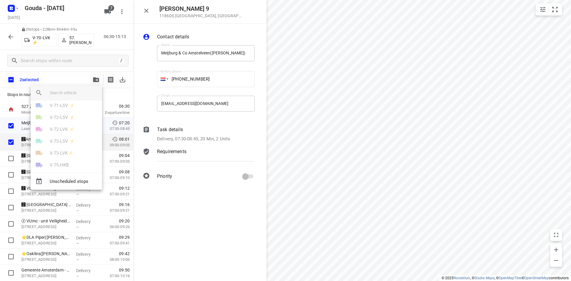
scroll to position [23, 0]
click at [61, 81] on div at bounding box center [285, 140] width 571 height 281
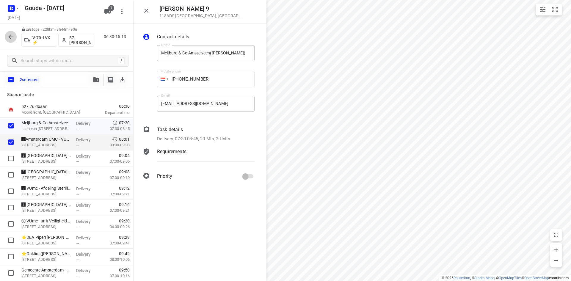
click at [10, 36] on icon "button" at bounding box center [10, 36] width 7 height 7
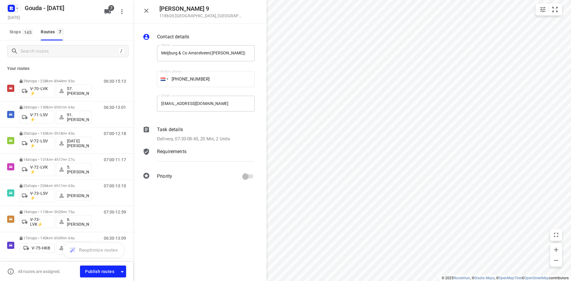
click at [14, 9] on rect "button" at bounding box center [11, 8] width 7 height 7
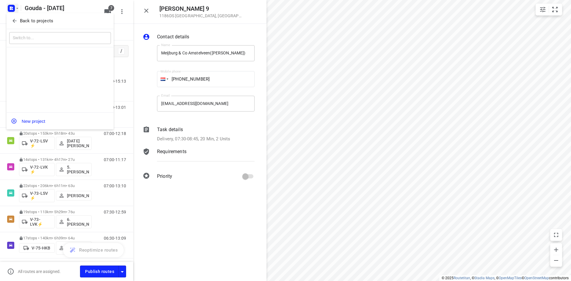
click at [20, 14] on div "Back to projects" at bounding box center [60, 21] width 107 height 16
drag, startPoint x: 22, startPoint y: 16, endPoint x: 31, endPoint y: 18, distance: 8.8
click at [22, 16] on button "Back to projects" at bounding box center [60, 21] width 102 height 10
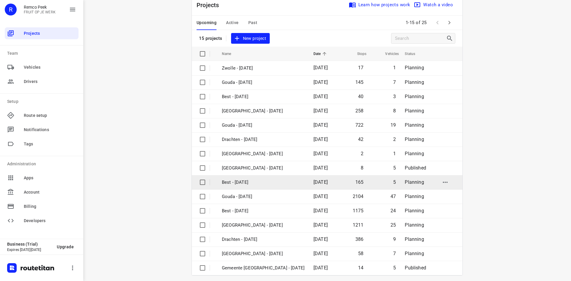
scroll to position [20, 0]
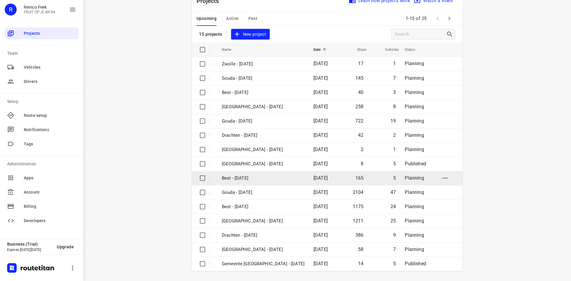
click at [253, 179] on p "Best - [DATE]" at bounding box center [263, 178] width 83 height 7
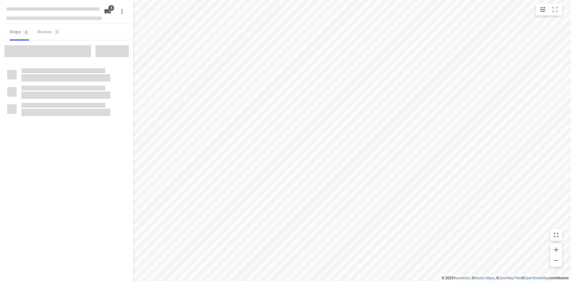
checkbox input "true"
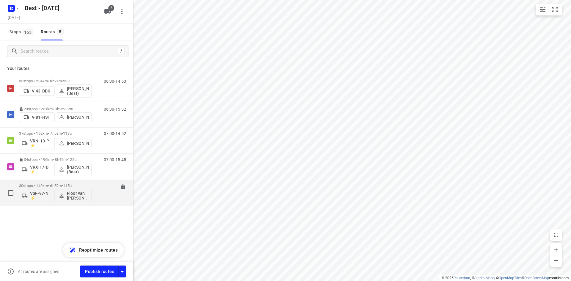
click at [60, 186] on p "30 stops • 140km • 6h52m • 115u" at bounding box center [55, 186] width 73 height 4
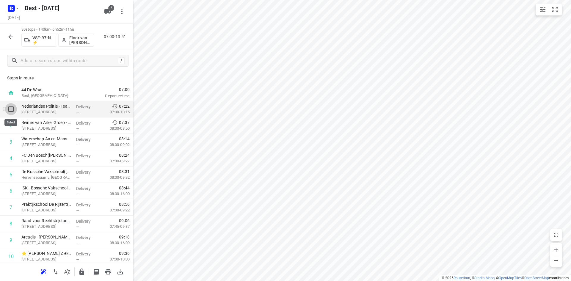
click at [13, 110] on input "checkbox" at bounding box center [11, 109] width 12 height 12
checkbox input "true"
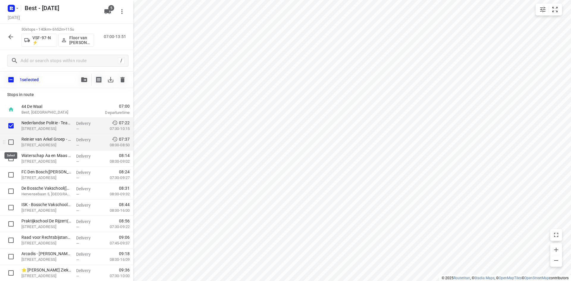
click at [12, 140] on input "checkbox" at bounding box center [11, 142] width 12 height 12
checkbox input "true"
click at [13, 152] on div at bounding box center [9, 159] width 19 height 16
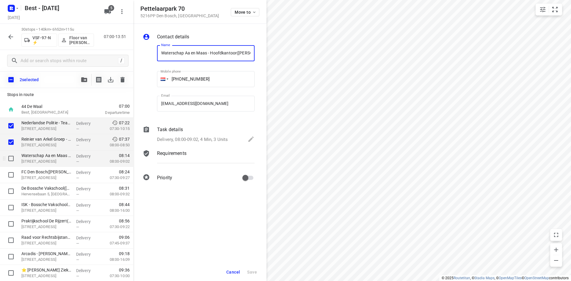
scroll to position [0, 20]
click at [11, 158] on input "checkbox" at bounding box center [11, 159] width 12 height 12
checkbox input "true"
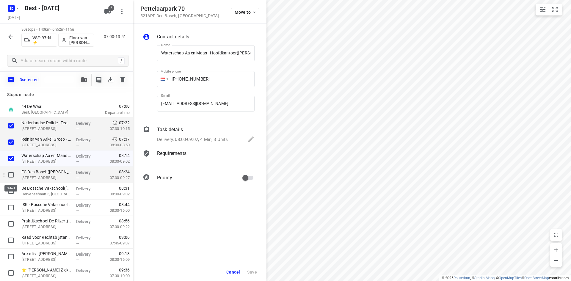
click at [12, 179] on input "checkbox" at bounding box center [11, 175] width 12 height 12
checkbox input "true"
click at [82, 79] on icon "button" at bounding box center [84, 79] width 6 height 5
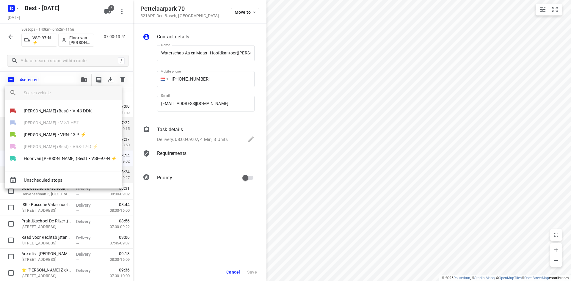
click at [54, 75] on div at bounding box center [285, 140] width 571 height 281
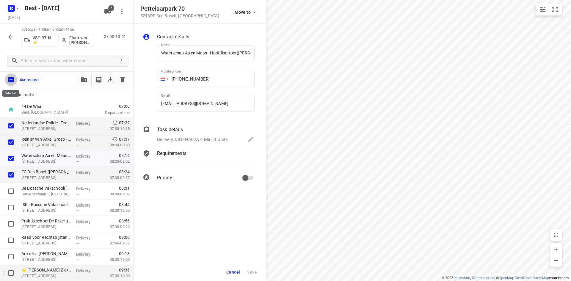
drag, startPoint x: 14, startPoint y: 76, endPoint x: 92, endPoint y: 277, distance: 215.6
click at [14, 76] on input "checkbox" at bounding box center [11, 79] width 12 height 12
checkbox input "true"
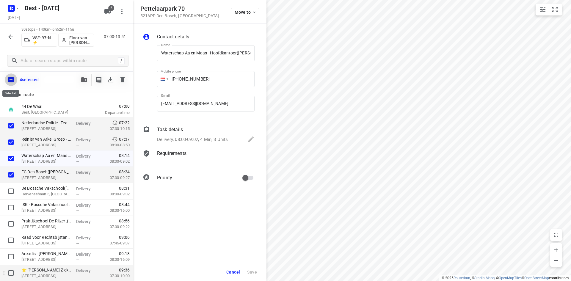
checkbox input "true"
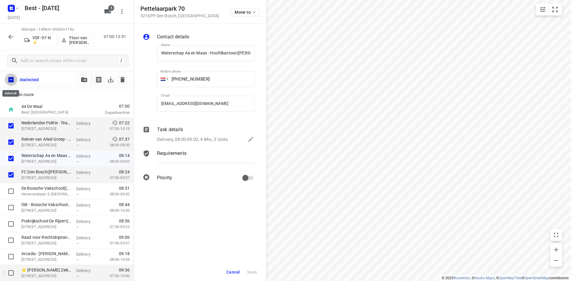
checkbox input "true"
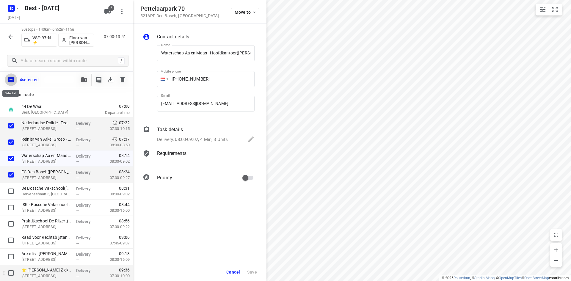
checkbox input "true"
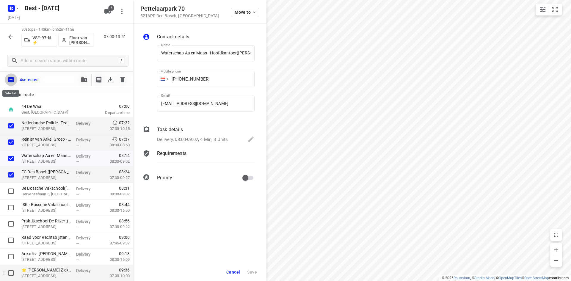
checkbox input "true"
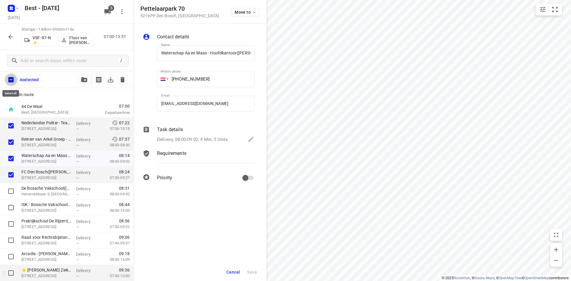
checkbox input "true"
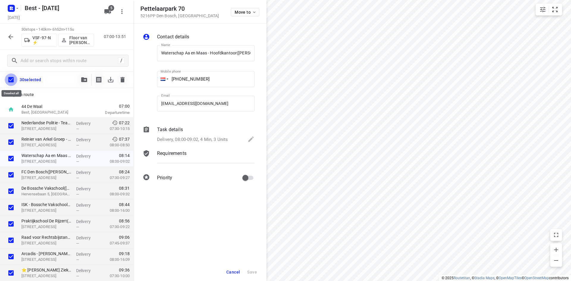
drag, startPoint x: 9, startPoint y: 78, endPoint x: 45, endPoint y: 36, distance: 54.8
click at [9, 78] on input "checkbox" at bounding box center [11, 79] width 12 height 12
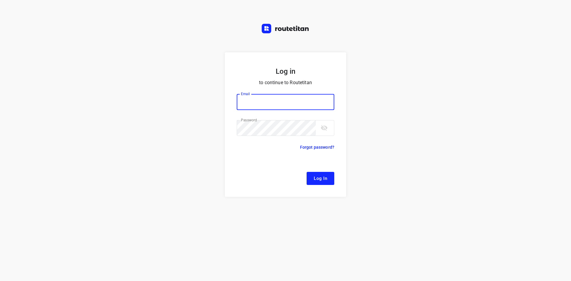
type input "[EMAIL_ADDRESS][DOMAIN_NAME]"
click at [319, 181] on span "Log In" at bounding box center [320, 179] width 13 height 8
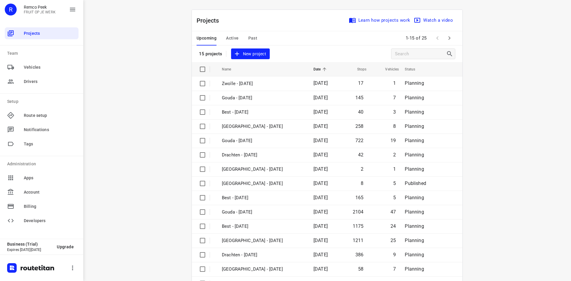
click at [227, 34] on button "Active" at bounding box center [232, 38] width 12 height 14
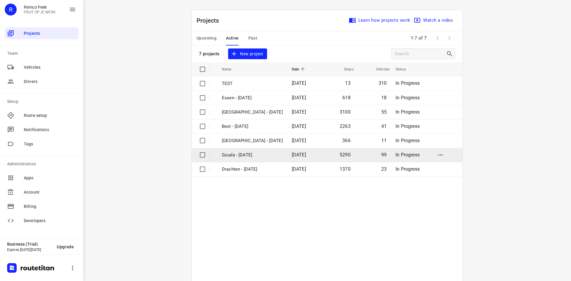
click at [254, 156] on p "Gouda - [DATE]" at bounding box center [252, 155] width 61 height 7
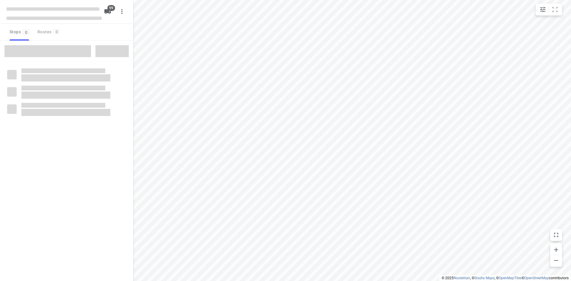
checkbox input "true"
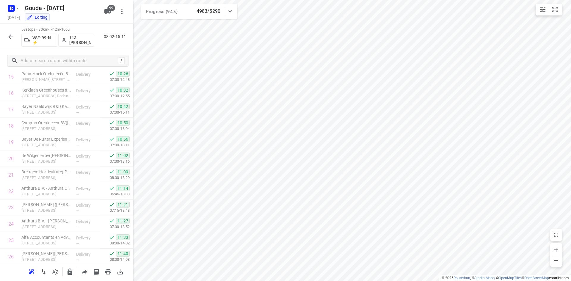
scroll to position [805, 0]
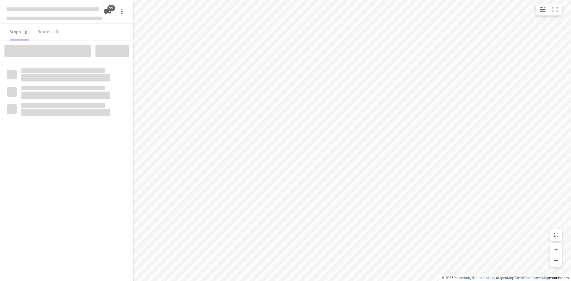
checkbox input "true"
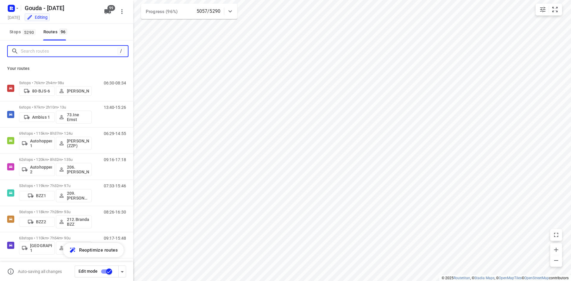
click at [60, 50] on input "Search routes" at bounding box center [69, 51] width 97 height 9
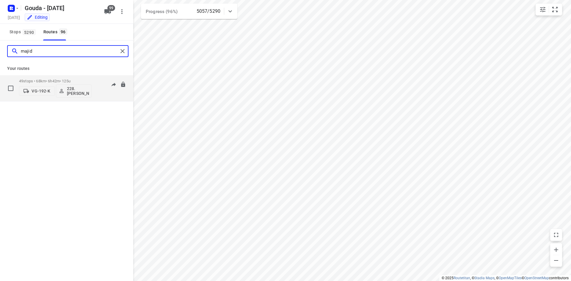
type input "majid"
click at [44, 82] on p "49 stops • 68km • 6h42m • 125u" at bounding box center [55, 81] width 73 height 4
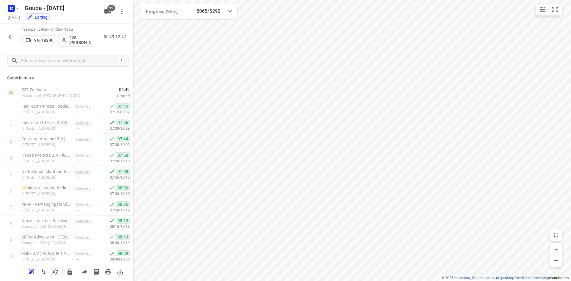
click at [5, 34] on button "button" at bounding box center [11, 37] width 12 height 12
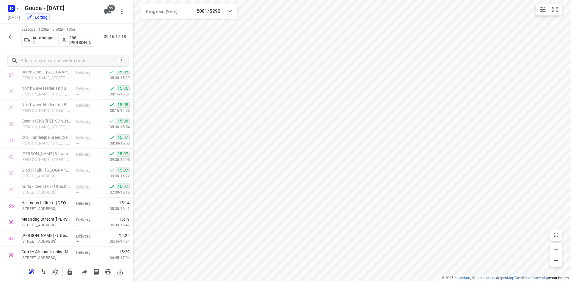
scroll to position [467, 0]
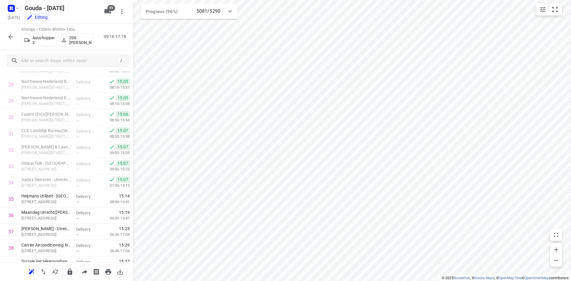
click at [132, 160] on div "i © 2025 Routetitan , © Stadia Maps , © OpenMapTiles © OpenStreetMap contributo…" at bounding box center [285, 140] width 571 height 281
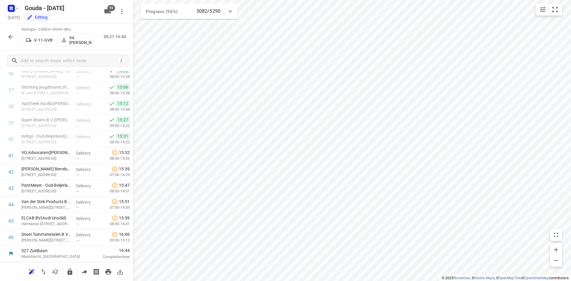
scroll to position [608, 0]
drag, startPoint x: 11, startPoint y: 37, endPoint x: 83, endPoint y: 0, distance: 80.9
click at [11, 37] on icon "button" at bounding box center [10, 36] width 7 height 7
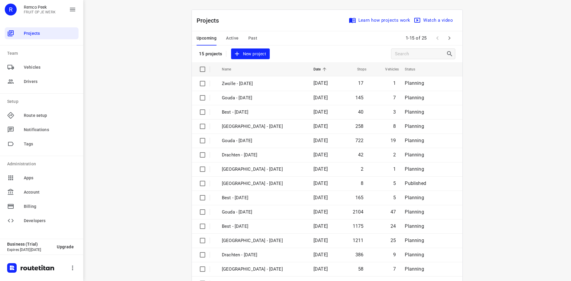
click at [236, 39] on span "Active" at bounding box center [232, 38] width 12 height 7
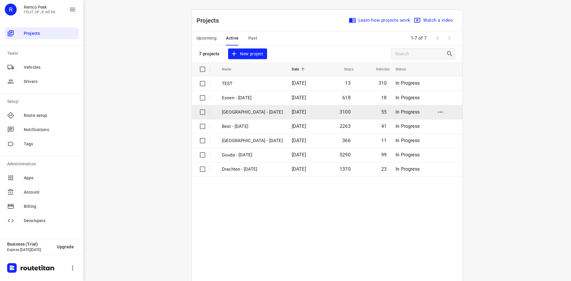
click at [252, 116] on td "[GEOGRAPHIC_DATA] - [DATE]" at bounding box center [251, 112] width 71 height 14
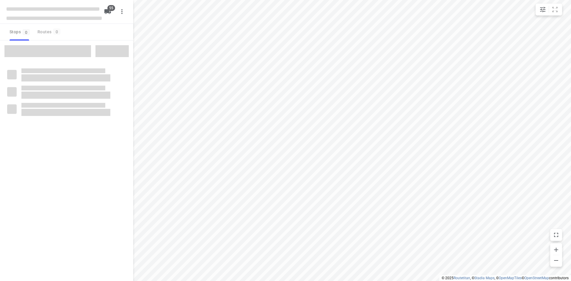
checkbox input "true"
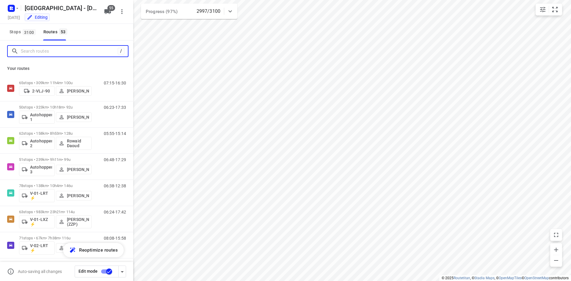
click at [57, 51] on input "Search routes" at bounding box center [69, 51] width 97 height 9
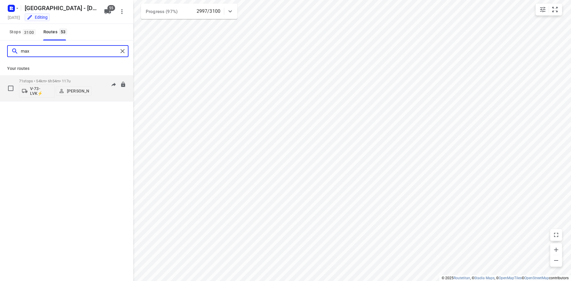
type input "max"
click at [68, 78] on div "71 stops • 54km • 6h54m • 117u V-73-LVK⚡ [PERSON_NAME]" at bounding box center [55, 88] width 73 height 25
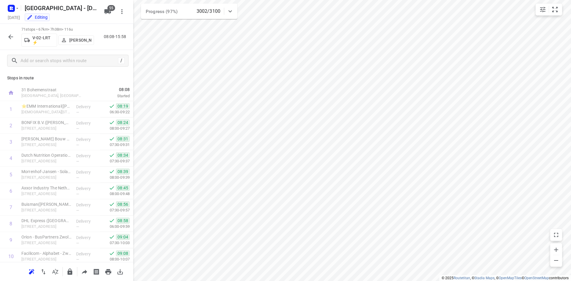
click at [10, 33] on button "button" at bounding box center [11, 37] width 12 height 12
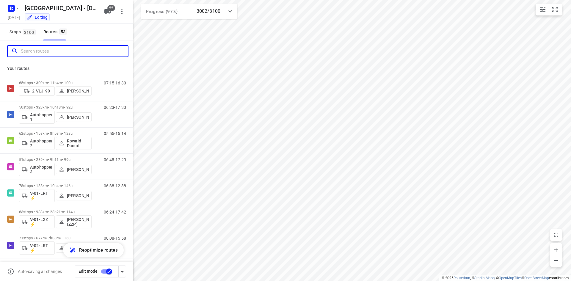
click at [40, 50] on input "Search routes" at bounding box center [74, 51] width 107 height 9
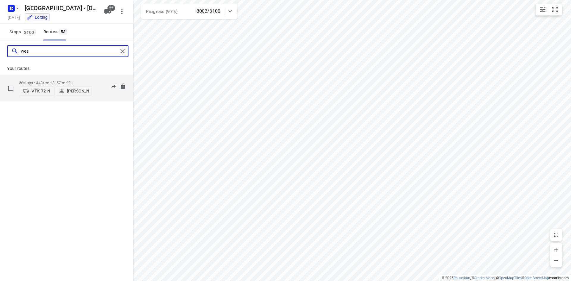
type input "wes"
click at [48, 82] on p "58 stops • 448km • 13h57m • 99u" at bounding box center [55, 83] width 73 height 4
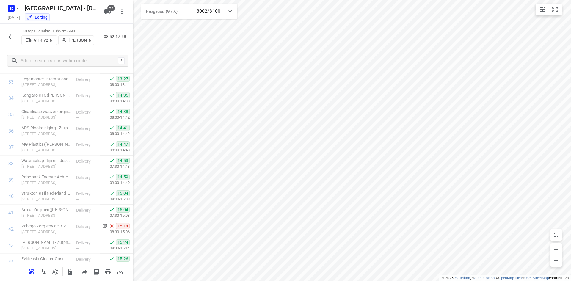
scroll to position [576, 0]
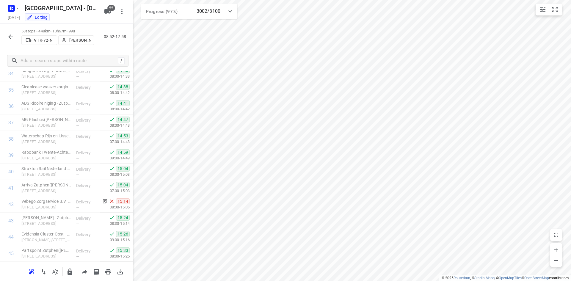
click at [11, 39] on icon "button" at bounding box center [10, 37] width 5 height 5
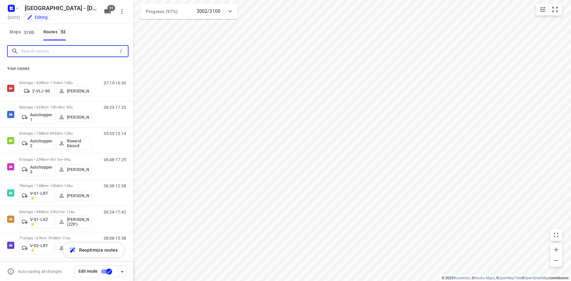
click at [58, 52] on input "Search routes" at bounding box center [69, 51] width 97 height 9
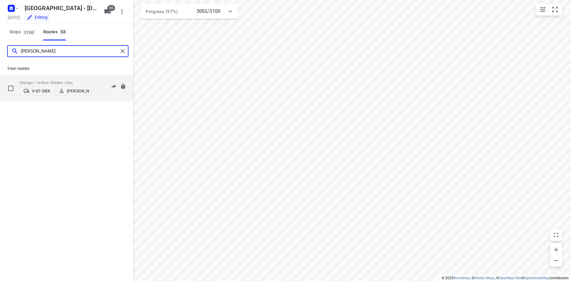
type input "[PERSON_NAME]"
click at [60, 82] on p "73 stops • 167km • 9h34m • 135u" at bounding box center [55, 83] width 73 height 4
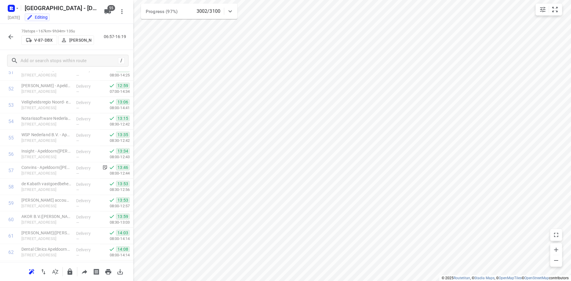
scroll to position [859, 0]
